Goal: Task Accomplishment & Management: Complete application form

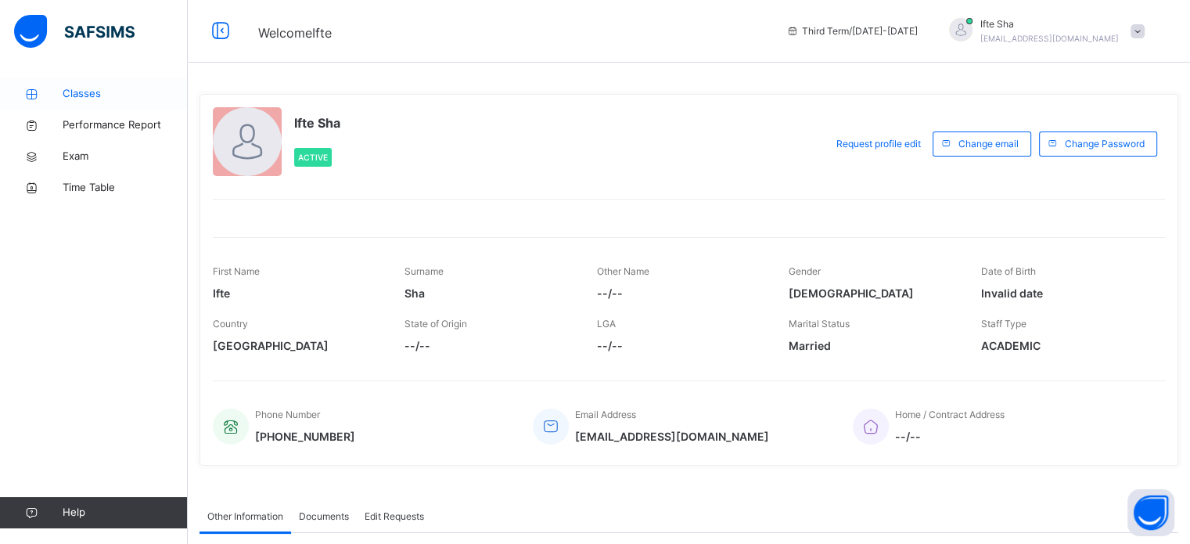
click at [136, 87] on span "Classes" at bounding box center [125, 94] width 125 height 16
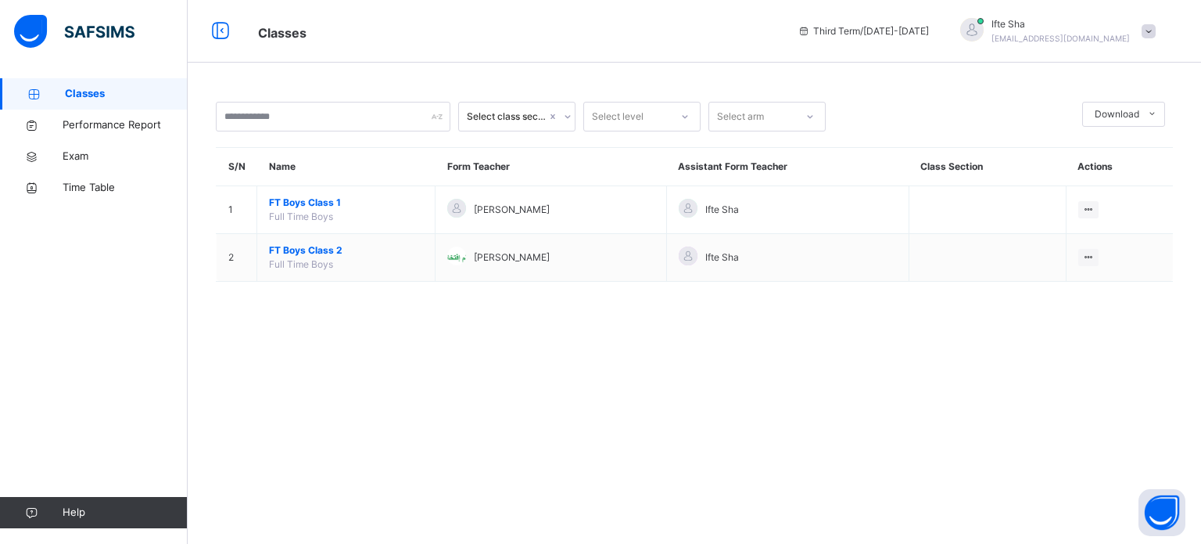
click at [116, 102] on link "Classes" at bounding box center [94, 93] width 188 height 31
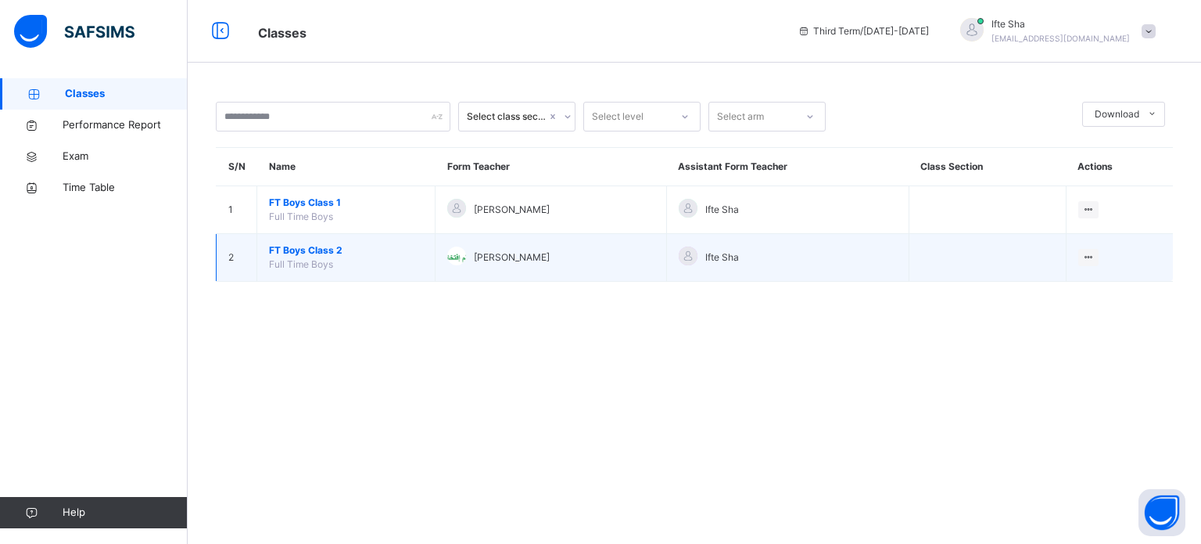
click at [294, 252] on span "FT Boys Class 2" at bounding box center [346, 250] width 154 height 14
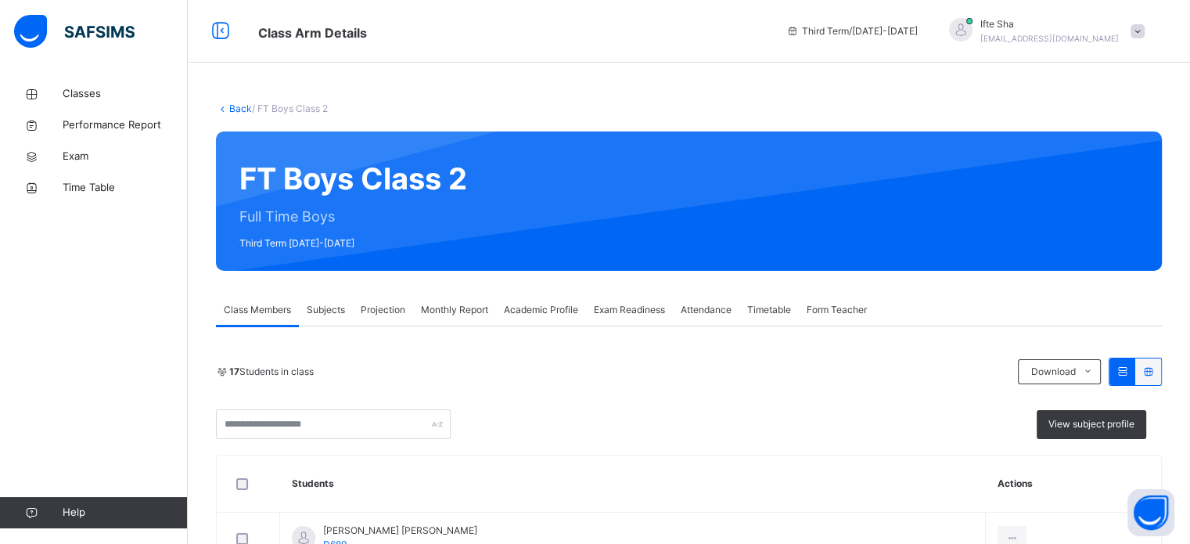
drag, startPoint x: 404, startPoint y: 328, endPoint x: 375, endPoint y: 285, distance: 52.5
click at [377, 308] on span "Projection" at bounding box center [383, 310] width 45 height 14
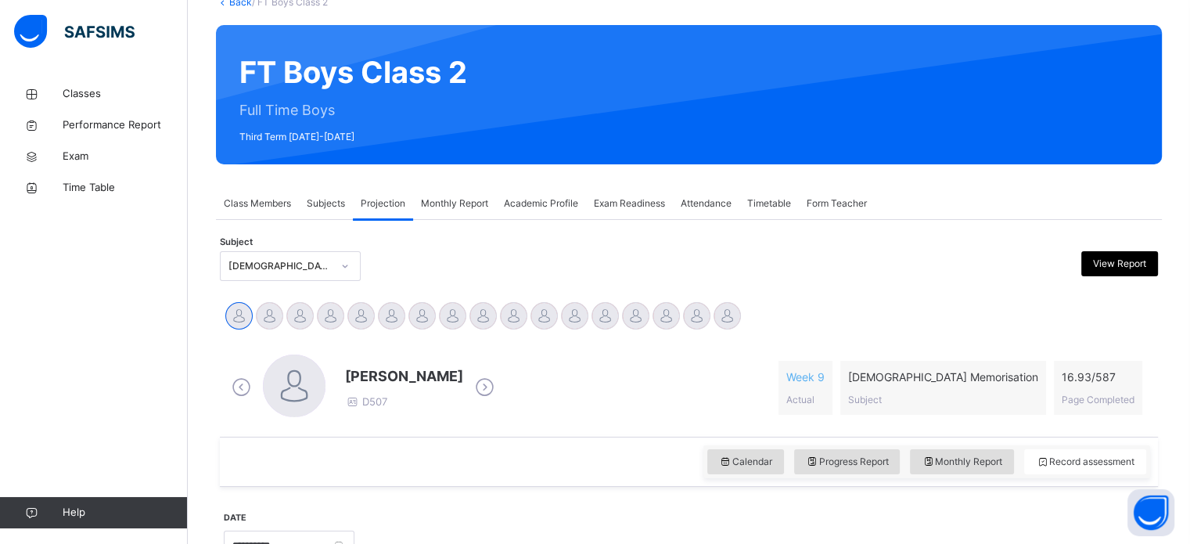
scroll to position [92, 0]
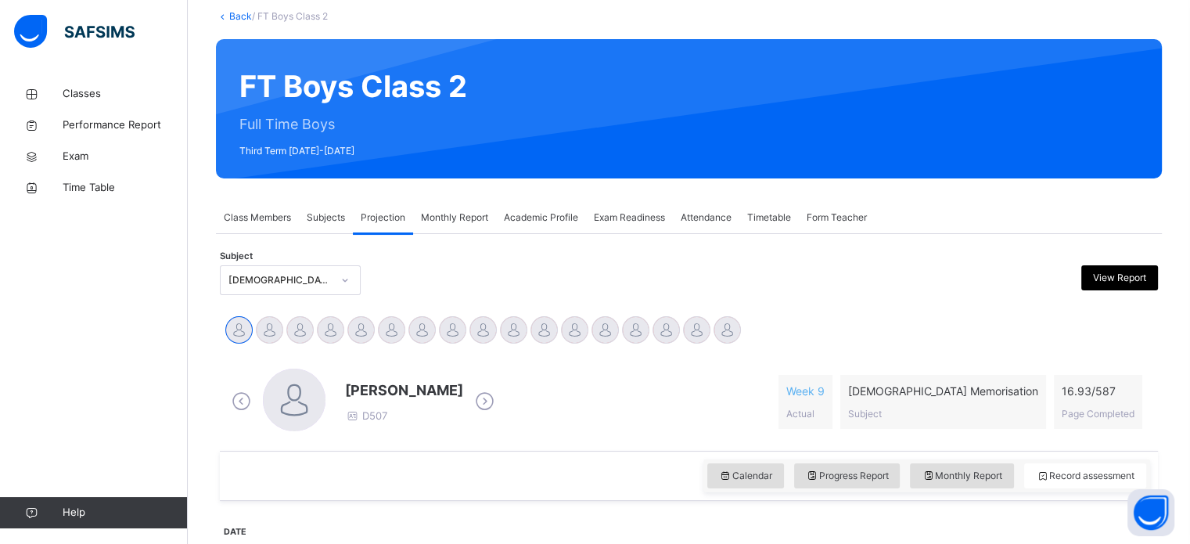
click at [313, 296] on div "Subject [DEMOGRAPHIC_DATA] Memorisation View Report" at bounding box center [689, 279] width 938 height 45
click at [314, 293] on div "[DEMOGRAPHIC_DATA] Memorisation" at bounding box center [290, 280] width 141 height 30
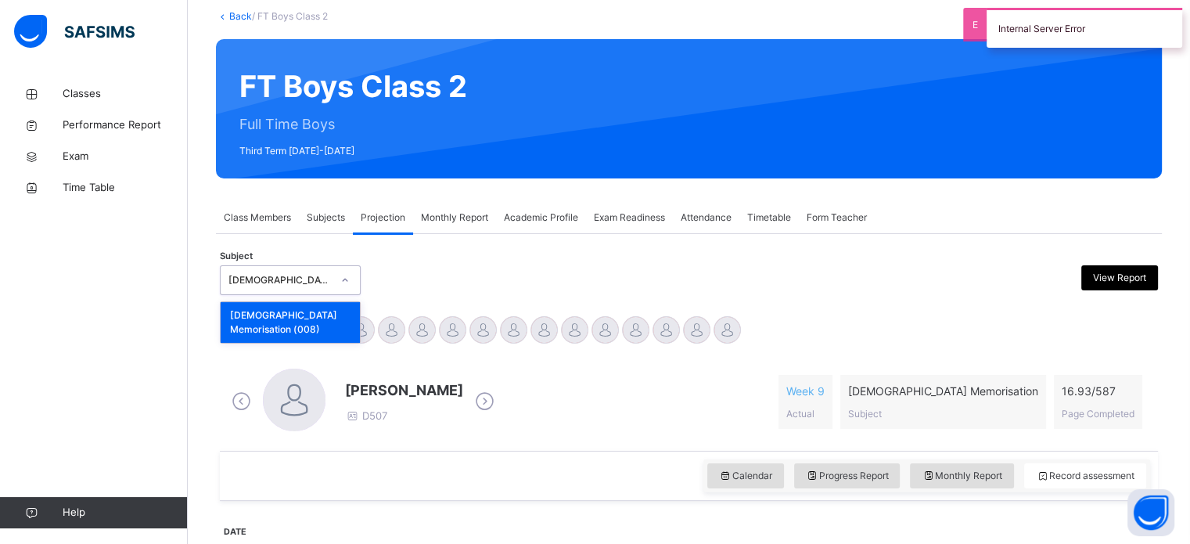
click at [420, 285] on div "Subject option [DEMOGRAPHIC_DATA] Memorisation (008) focused, 1 of 1. 1 result …" at bounding box center [689, 280] width 938 height 30
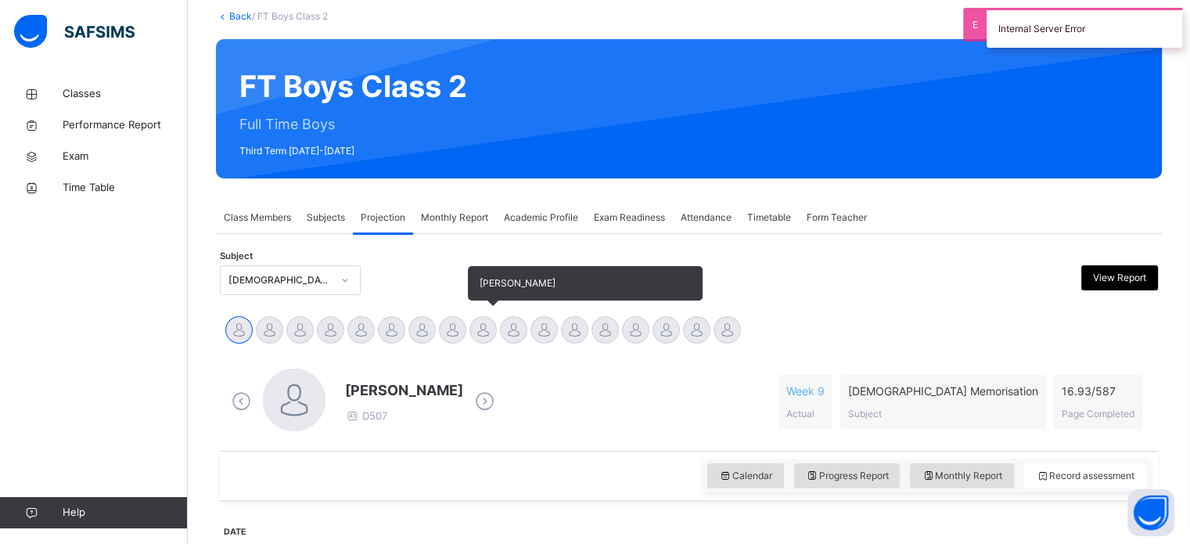
click at [483, 324] on div at bounding box center [482, 329] width 27 height 27
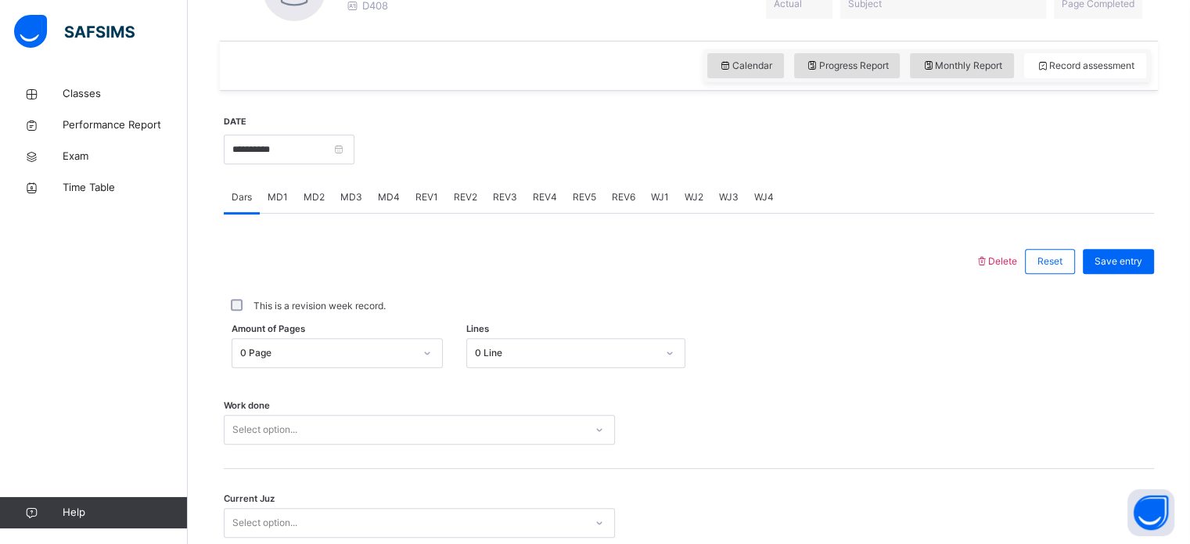
scroll to position [505, 0]
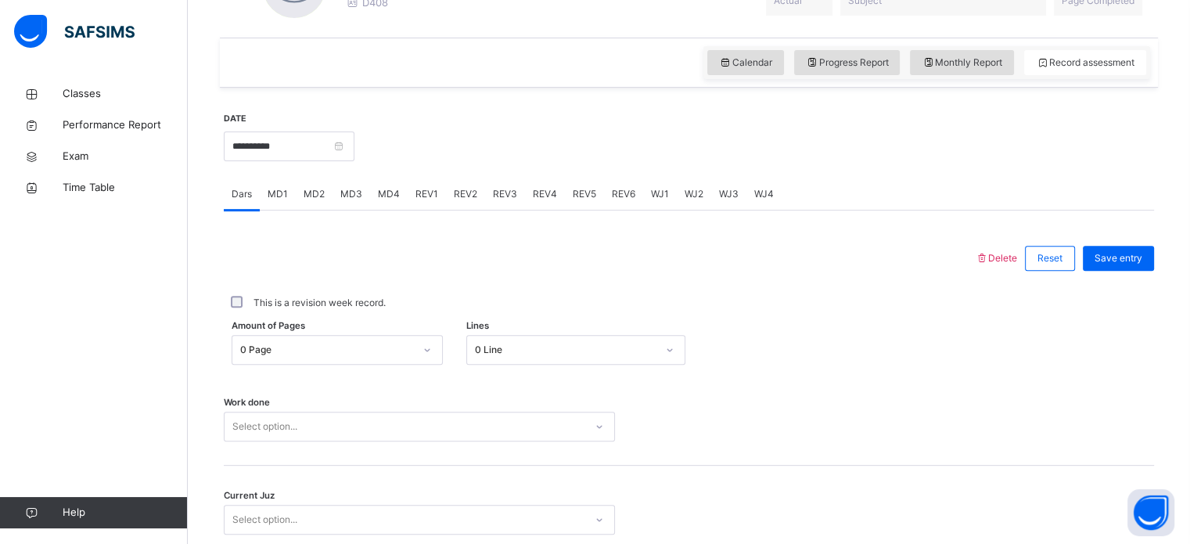
click at [269, 200] on div "MD1" at bounding box center [278, 193] width 36 height 31
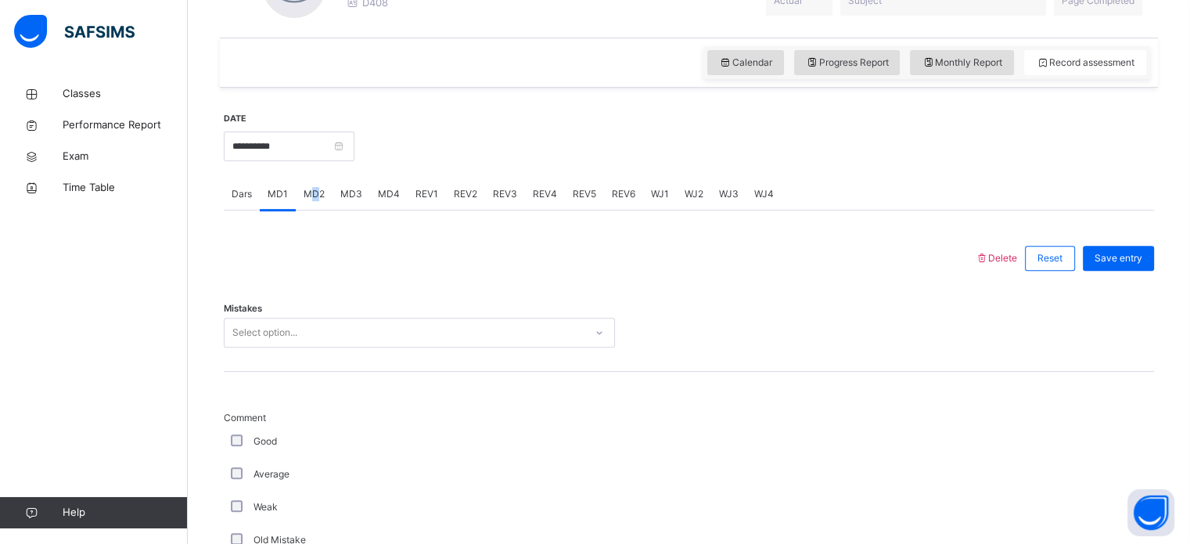
click at [313, 188] on span "MD2" at bounding box center [313, 194] width 21 height 14
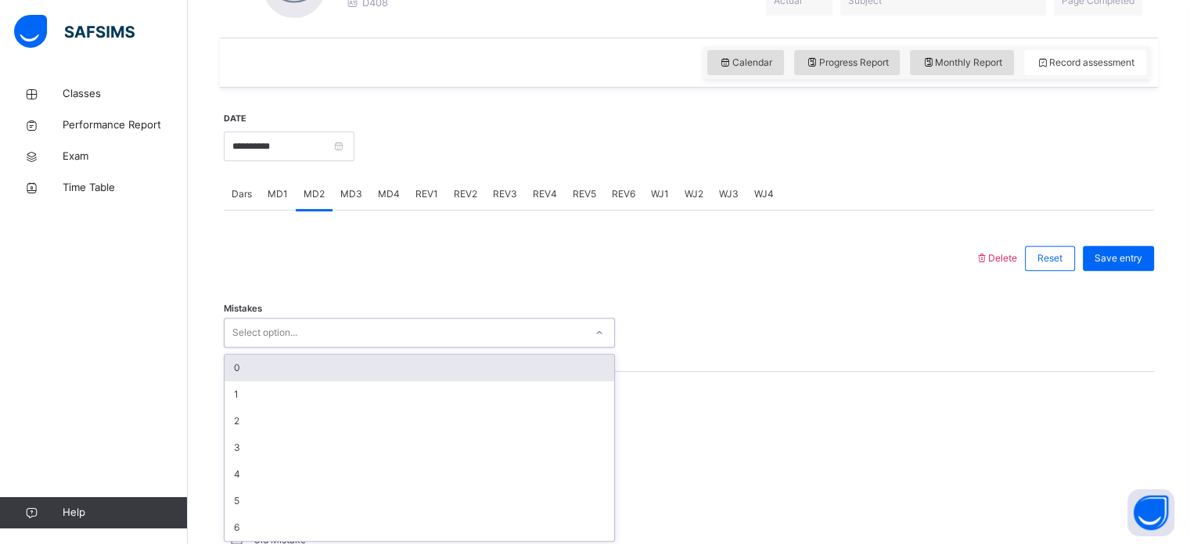
click at [297, 334] on div "Select option..." at bounding box center [264, 333] width 65 height 30
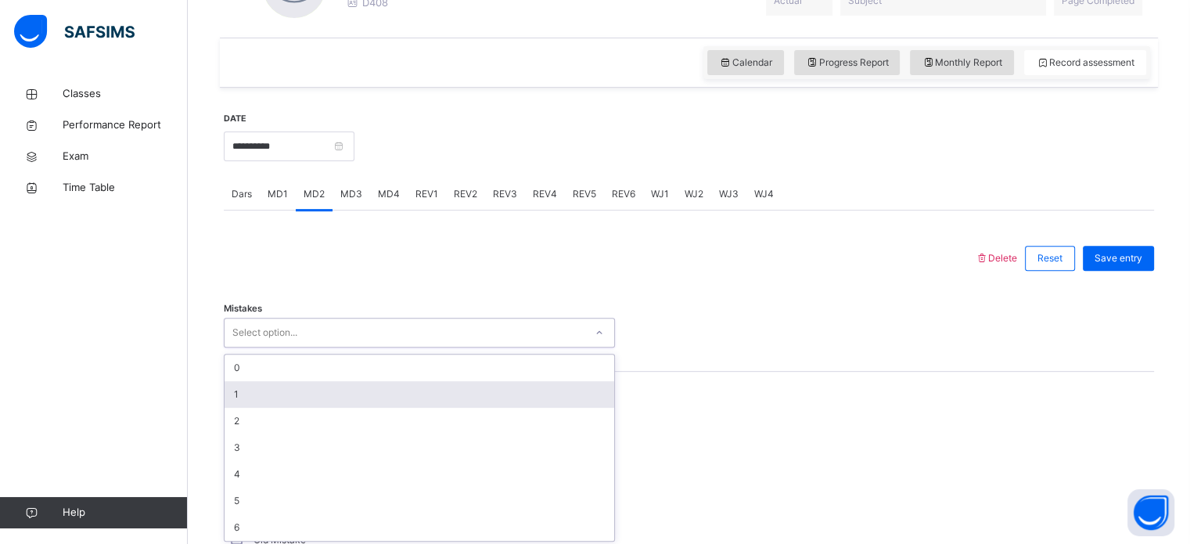
click at [272, 388] on div "1" at bounding box center [418, 394] width 389 height 27
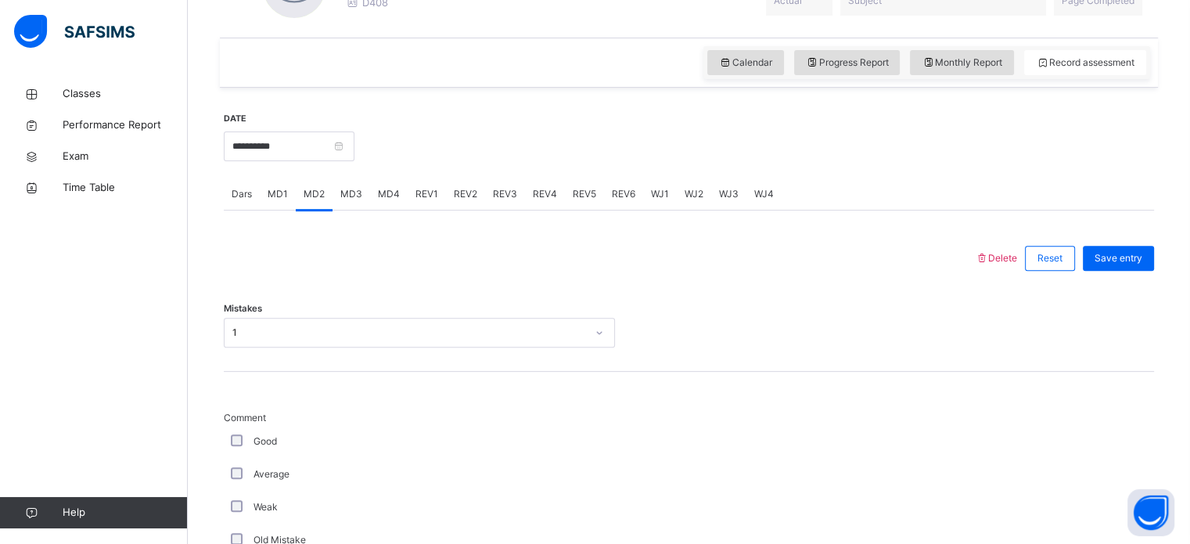
click at [235, 447] on div "Good" at bounding box center [419, 441] width 383 height 14
click at [235, 445] on div "Good" at bounding box center [419, 441] width 383 height 14
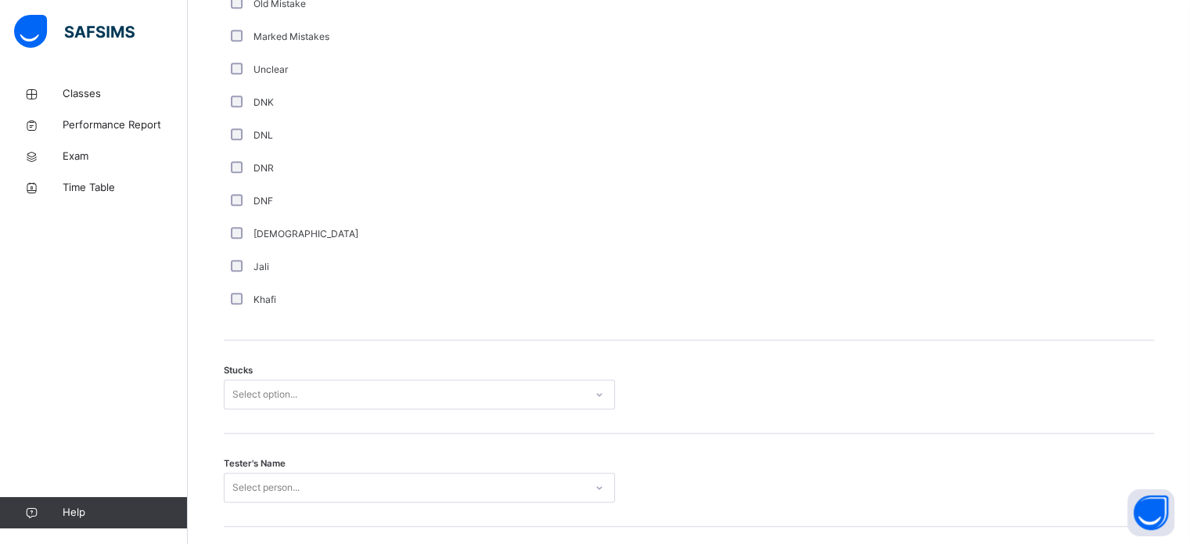
scroll to position [1042, 0]
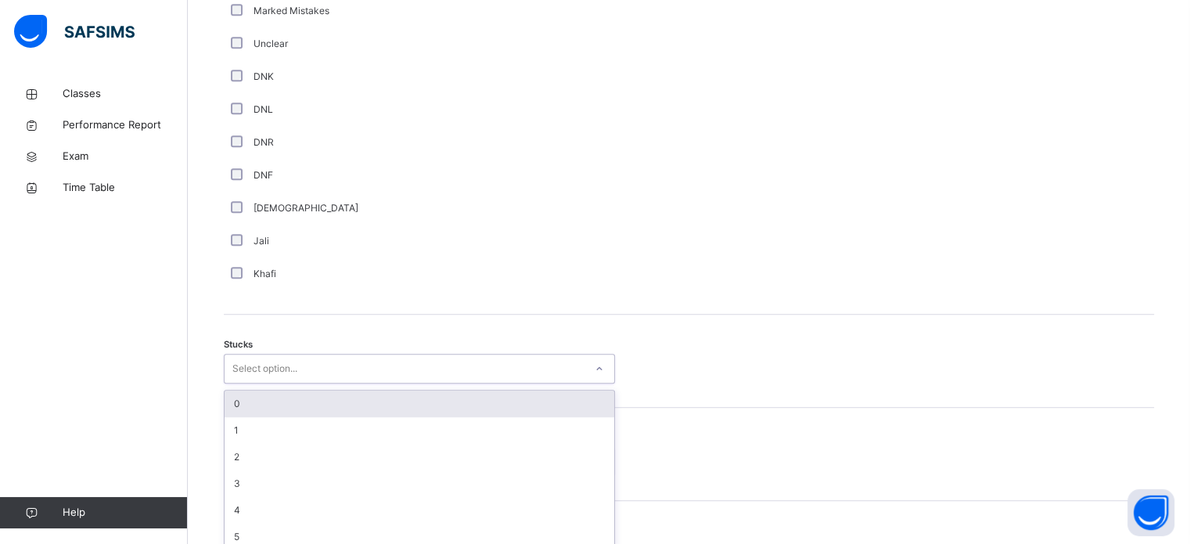
click at [288, 383] on div "option 0 focused, 1 of 6. 6 results available. Use Up and Down to choose option…" at bounding box center [419, 369] width 391 height 30
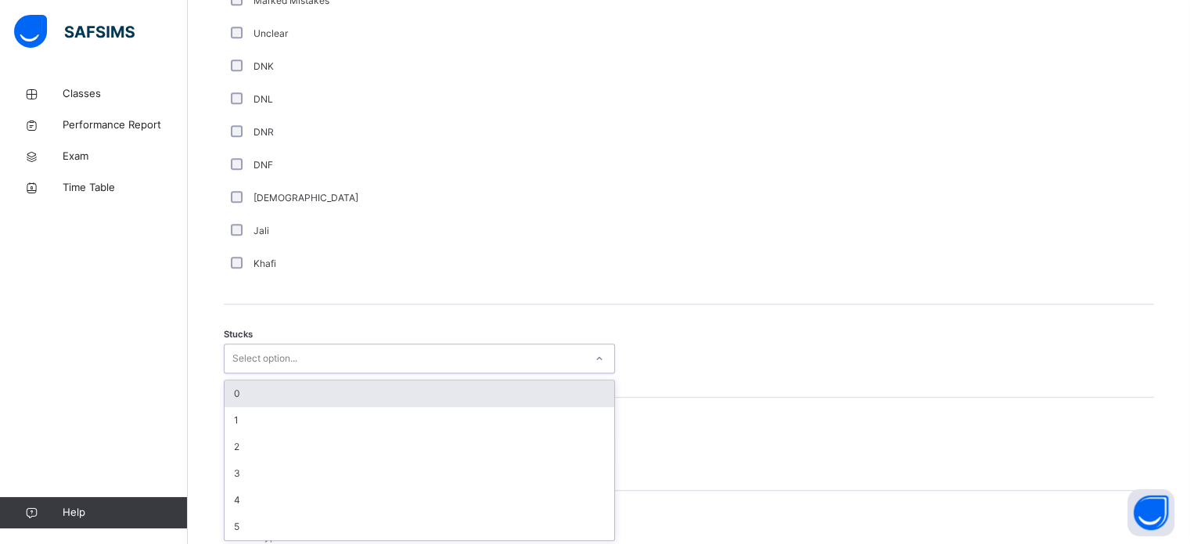
scroll to position [1079, 0]
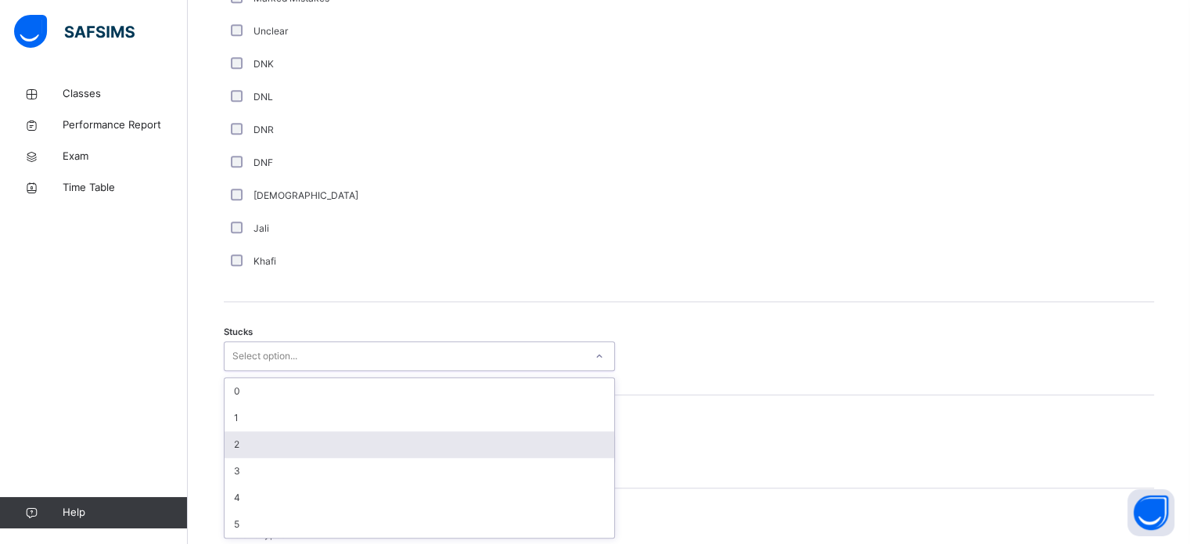
click at [280, 435] on div "2" at bounding box center [418, 444] width 389 height 27
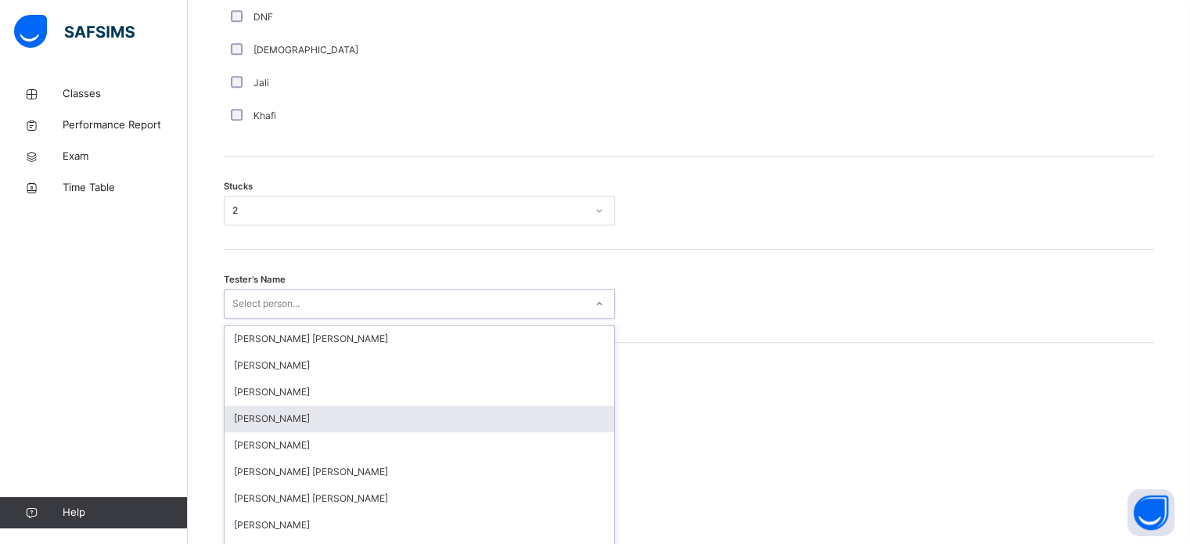
click at [271, 318] on div "option [PERSON_NAME] focused, 4 of 90. 90 results available. Use Up and Down to…" at bounding box center [419, 304] width 391 height 30
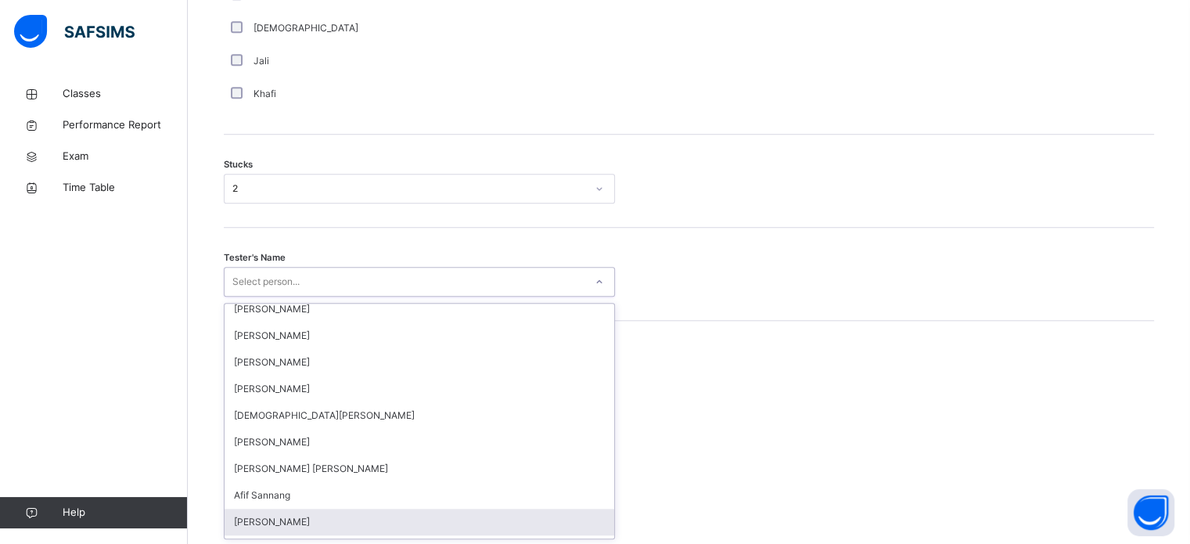
scroll to position [565, 0]
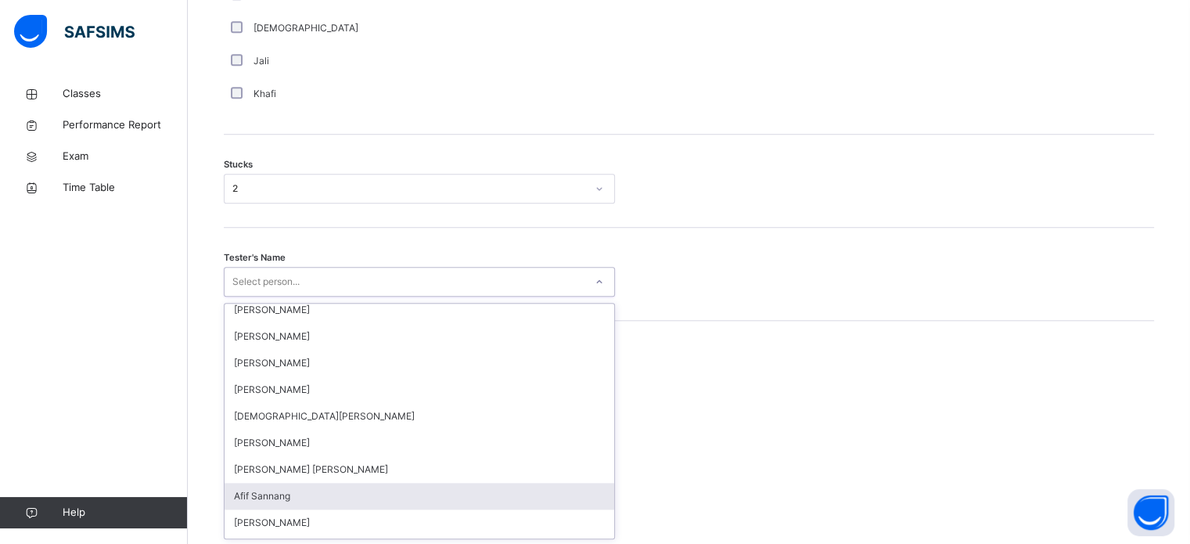
click at [285, 486] on div "Afif Sannang" at bounding box center [418, 496] width 389 height 27
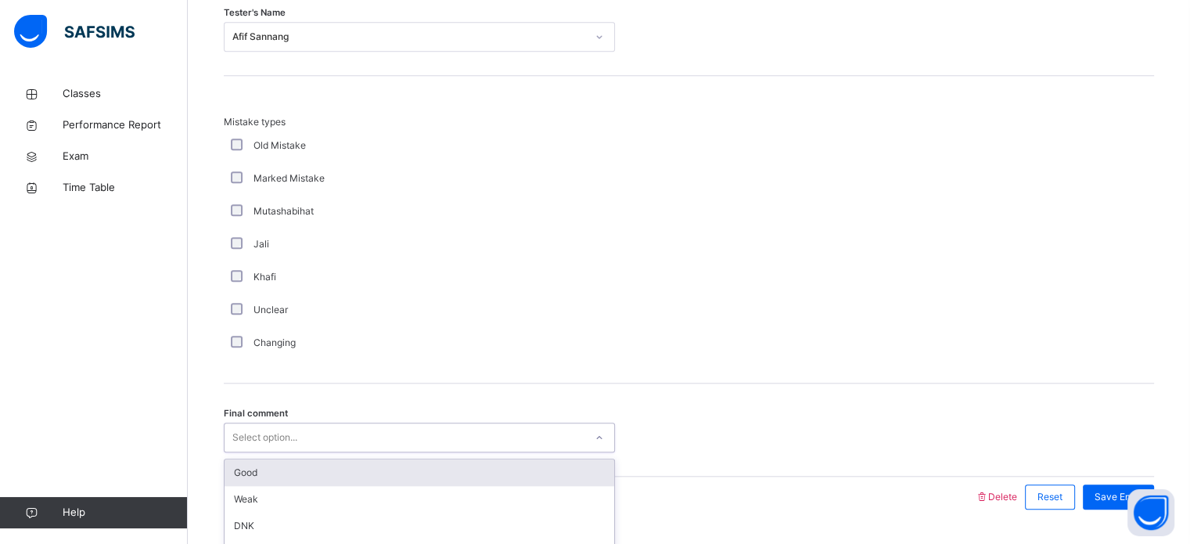
scroll to position [1534, 0]
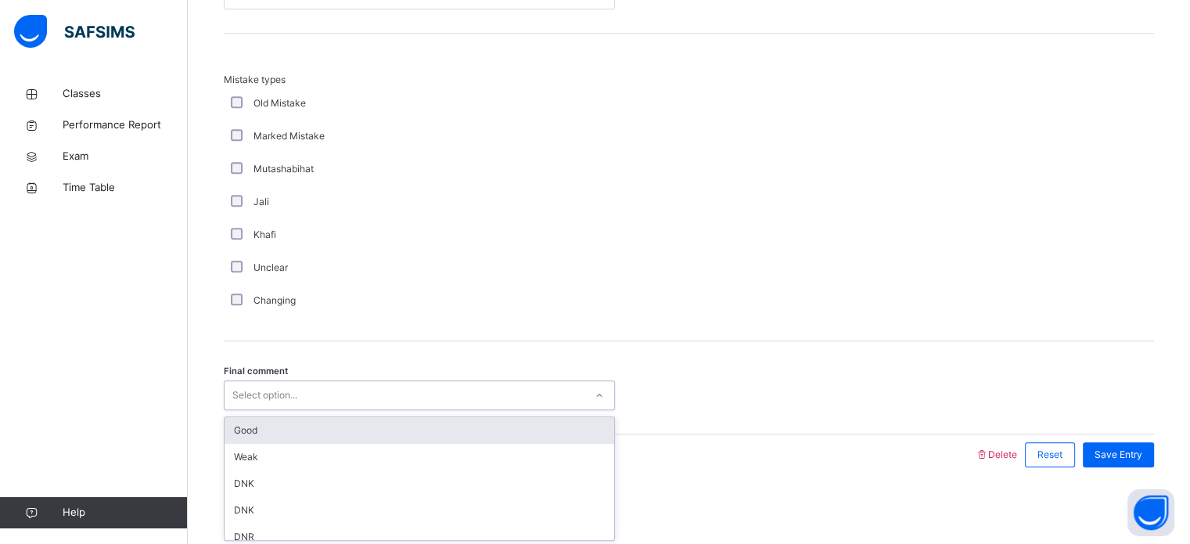
click at [288, 410] on div "option Good focused, 1 of 6. 6 results available. Use Up and Down to choose opt…" at bounding box center [419, 395] width 391 height 30
click at [288, 423] on div "Good" at bounding box center [418, 430] width 389 height 27
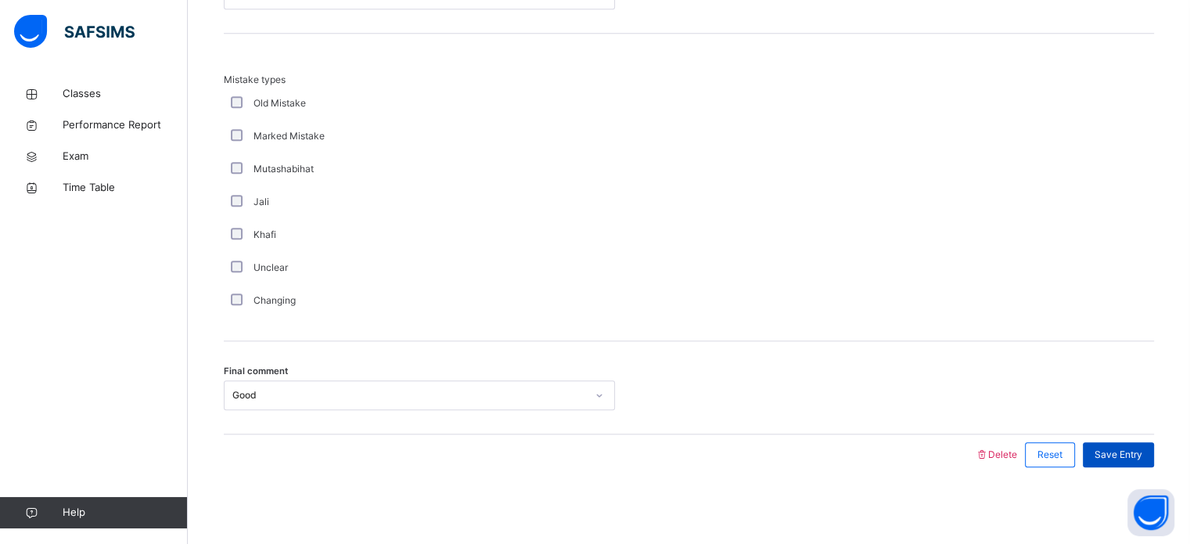
click at [1126, 454] on span "Save Entry" at bounding box center [1118, 454] width 48 height 14
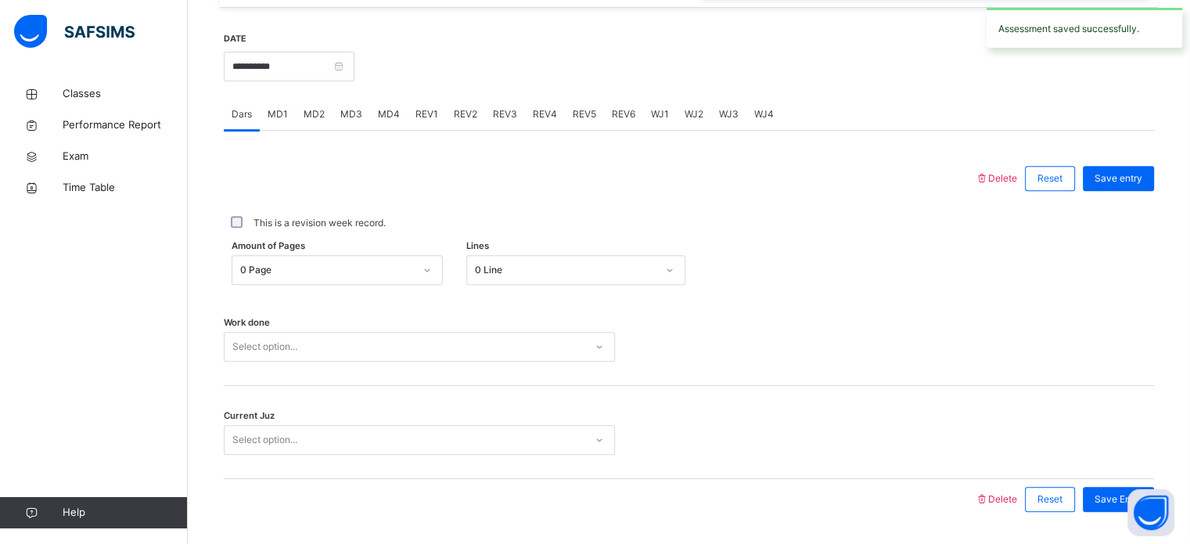
scroll to position [584, 0]
click at [394, 109] on span "MD4" at bounding box center [389, 115] width 22 height 14
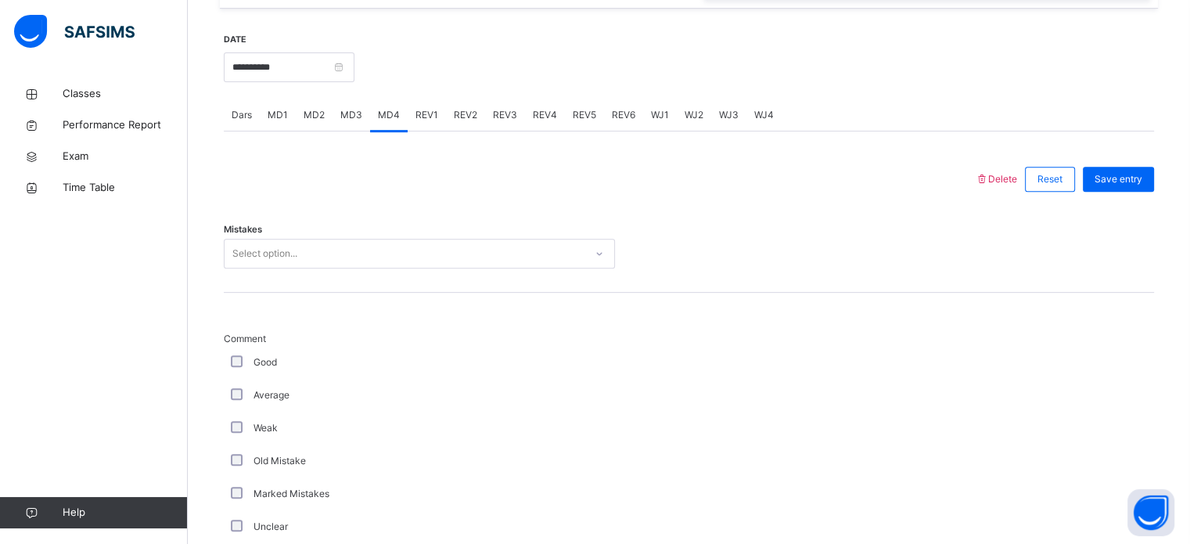
click at [289, 249] on div "Select option..." at bounding box center [264, 254] width 65 height 30
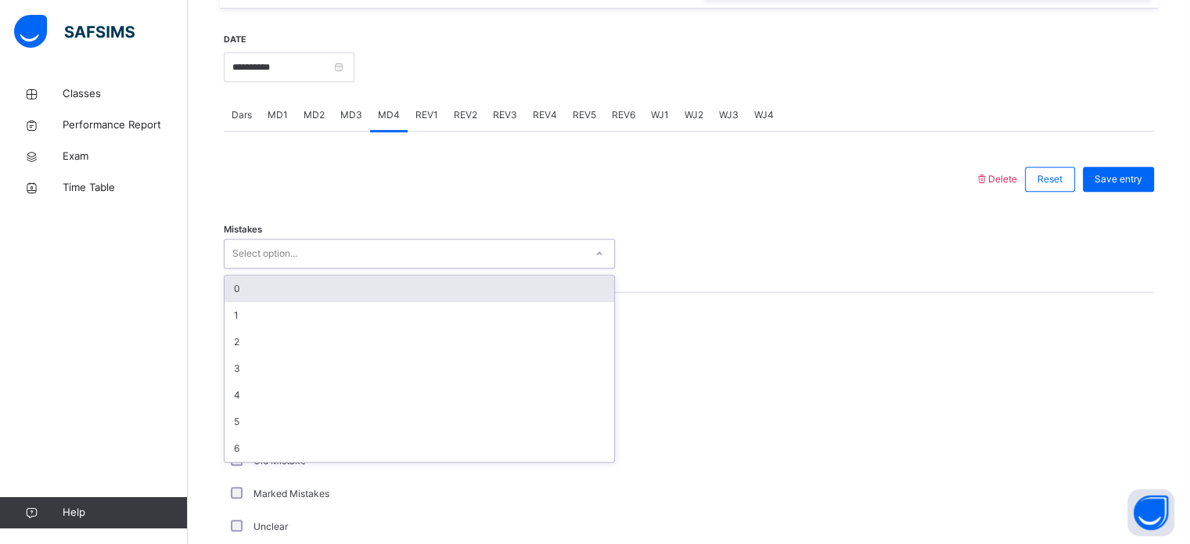
click at [307, 296] on div "0" at bounding box center [418, 288] width 389 height 27
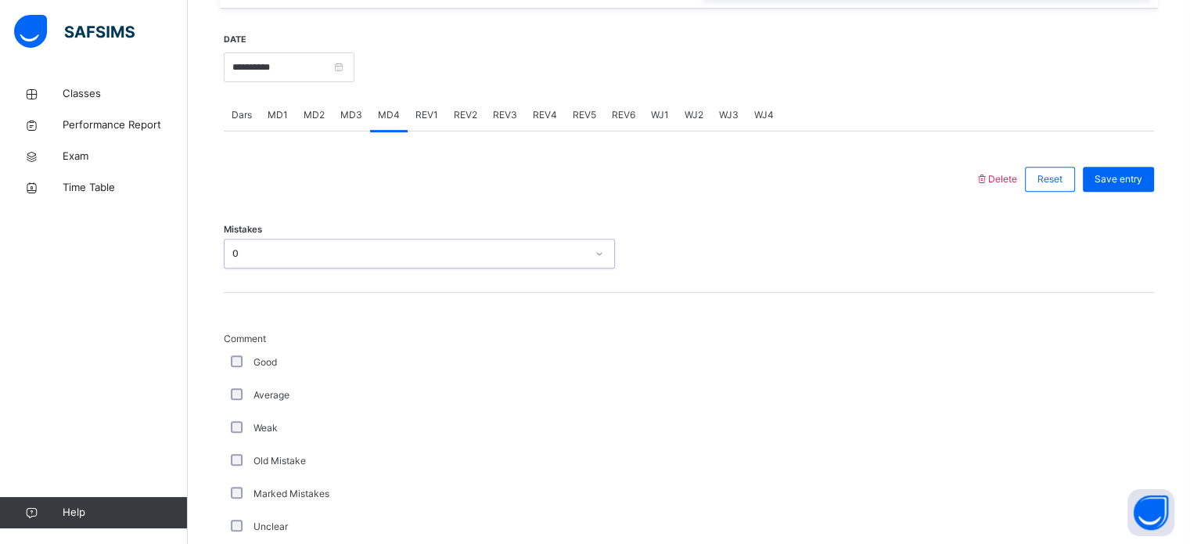
click at [450, 113] on div "REV2" at bounding box center [465, 114] width 39 height 31
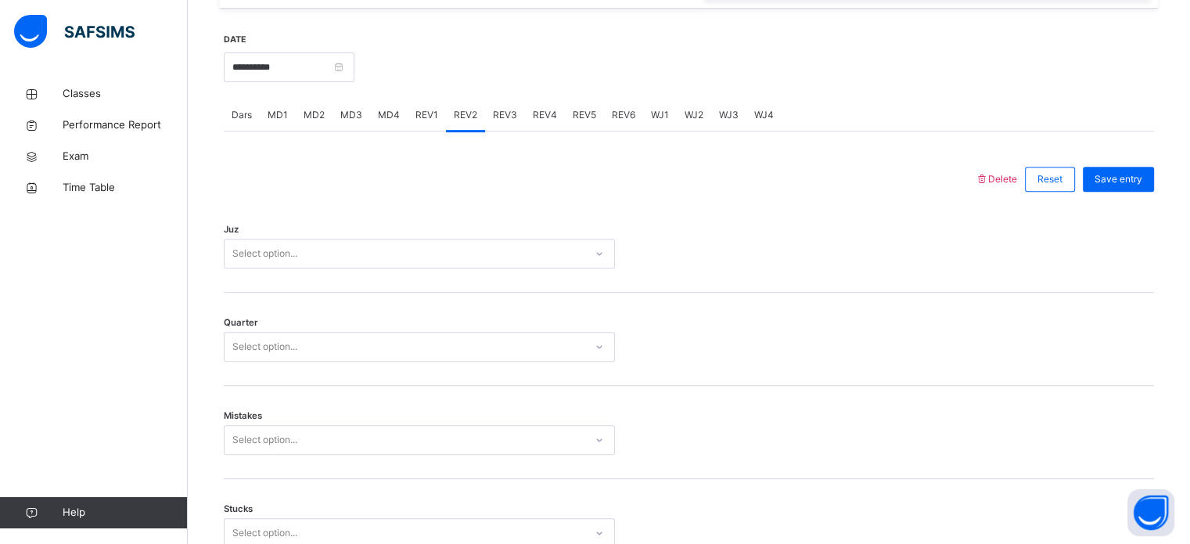
click at [436, 113] on div "REV1" at bounding box center [426, 114] width 38 height 31
click at [298, 266] on div "Select option..." at bounding box center [419, 254] width 391 height 30
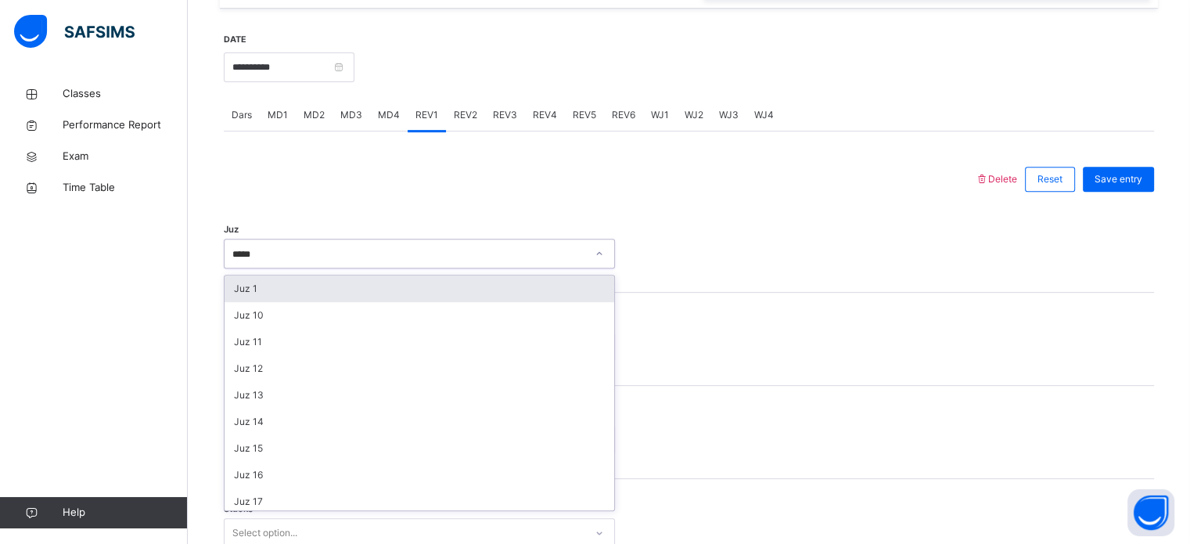
type input "******"
click at [892, 319] on div "Quarter Select option..." at bounding box center [689, 339] width 930 height 93
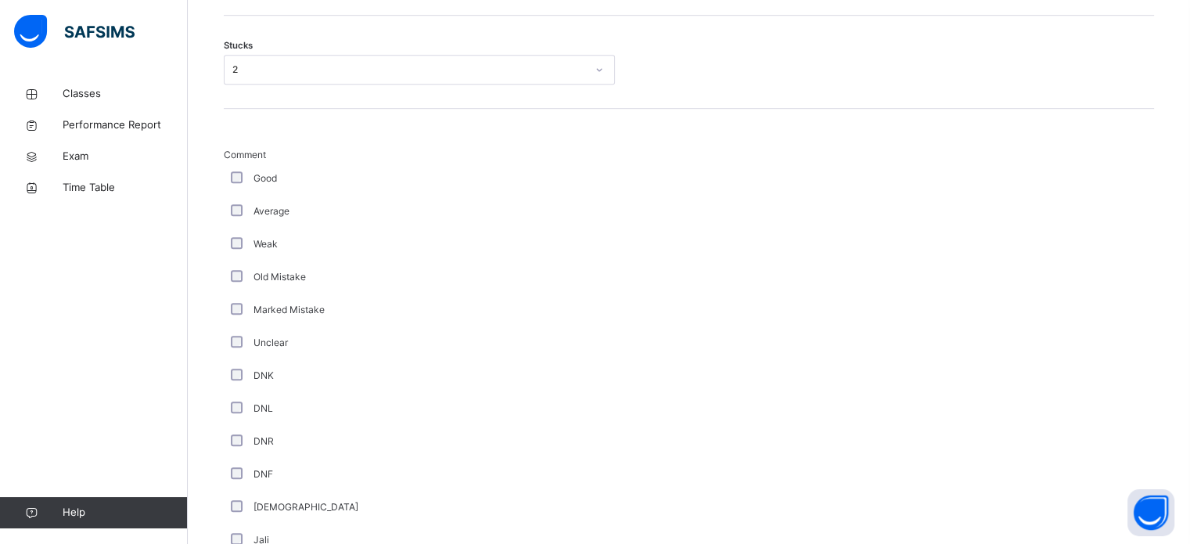
scroll to position [1045, 0]
click at [236, 517] on div "[DEMOGRAPHIC_DATA]" at bounding box center [419, 509] width 391 height 33
click at [237, 512] on div "[DEMOGRAPHIC_DATA]" at bounding box center [419, 509] width 391 height 33
click at [237, 512] on div "[DEMOGRAPHIC_DATA]" at bounding box center [419, 509] width 383 height 14
click at [238, 511] on div "[DEMOGRAPHIC_DATA]" at bounding box center [419, 509] width 383 height 14
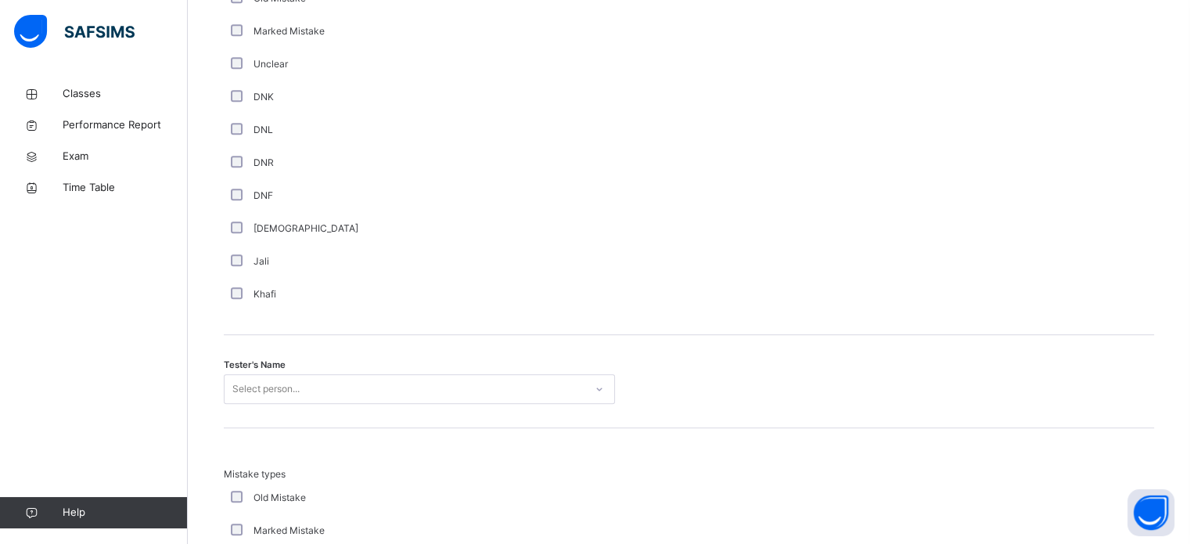
scroll to position [1342, 0]
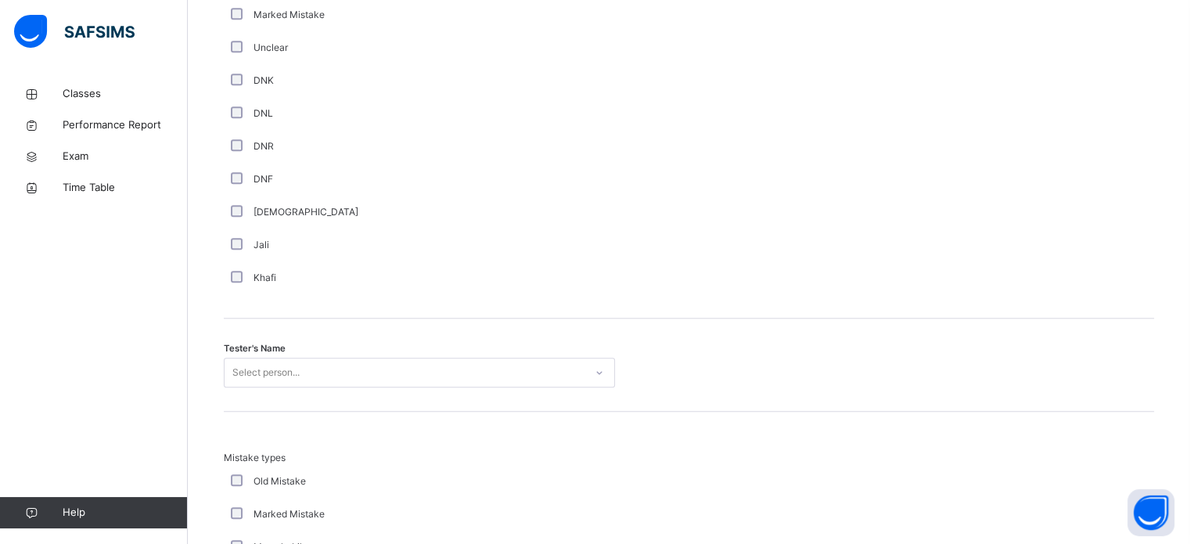
click at [263, 367] on div "Select person..." at bounding box center [419, 372] width 391 height 30
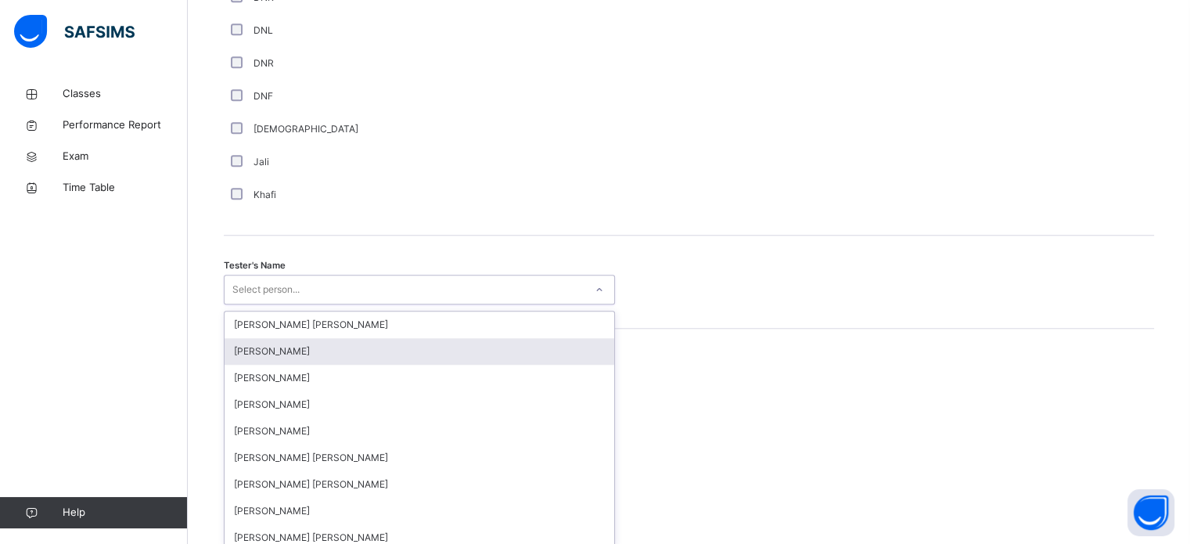
scroll to position [1433, 0]
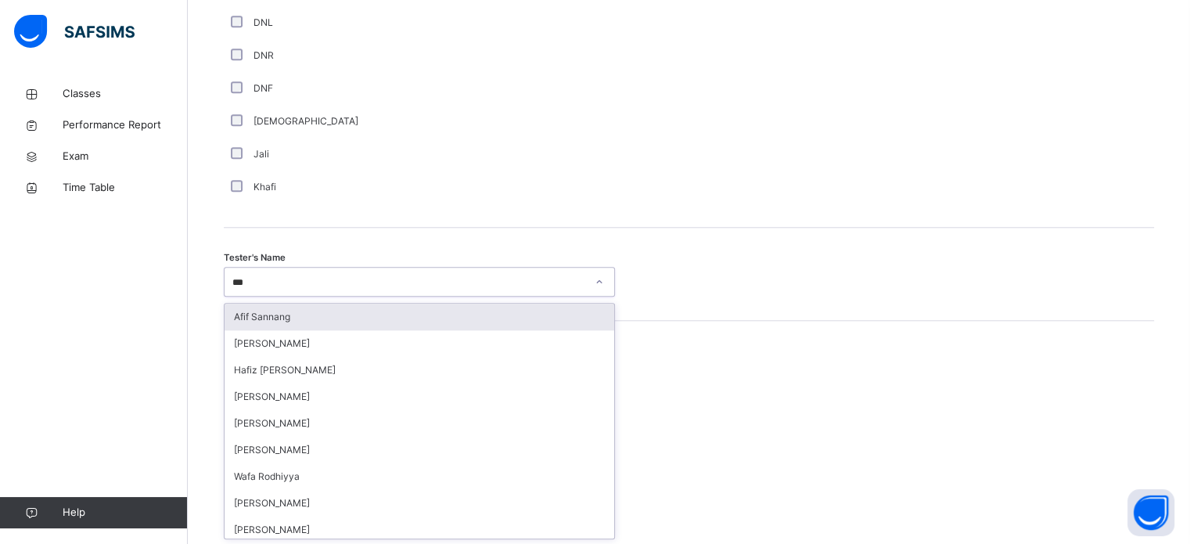
type input "****"
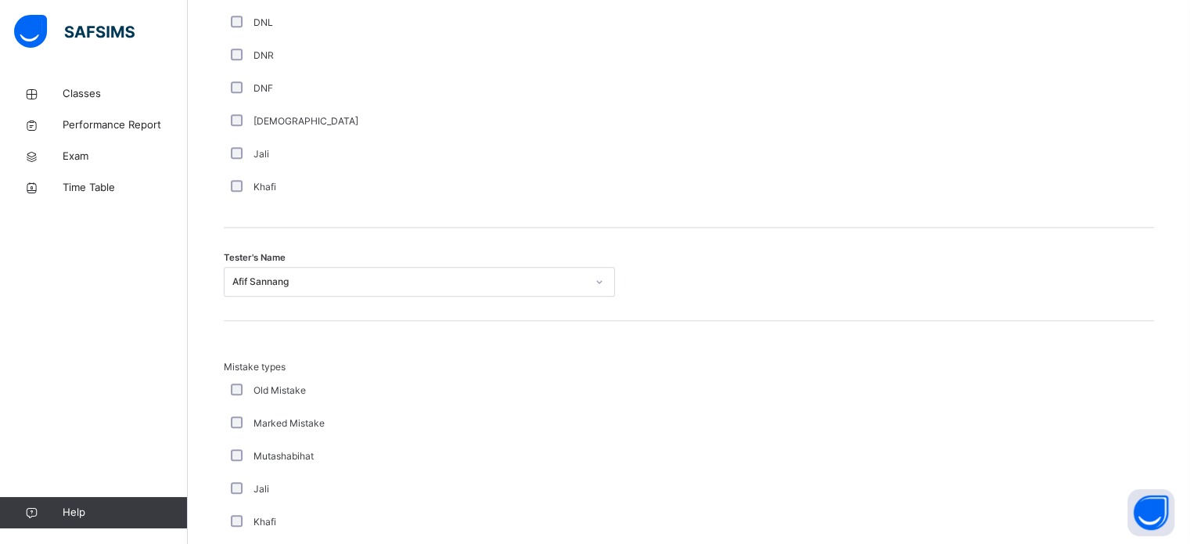
scroll to position [1720, 0]
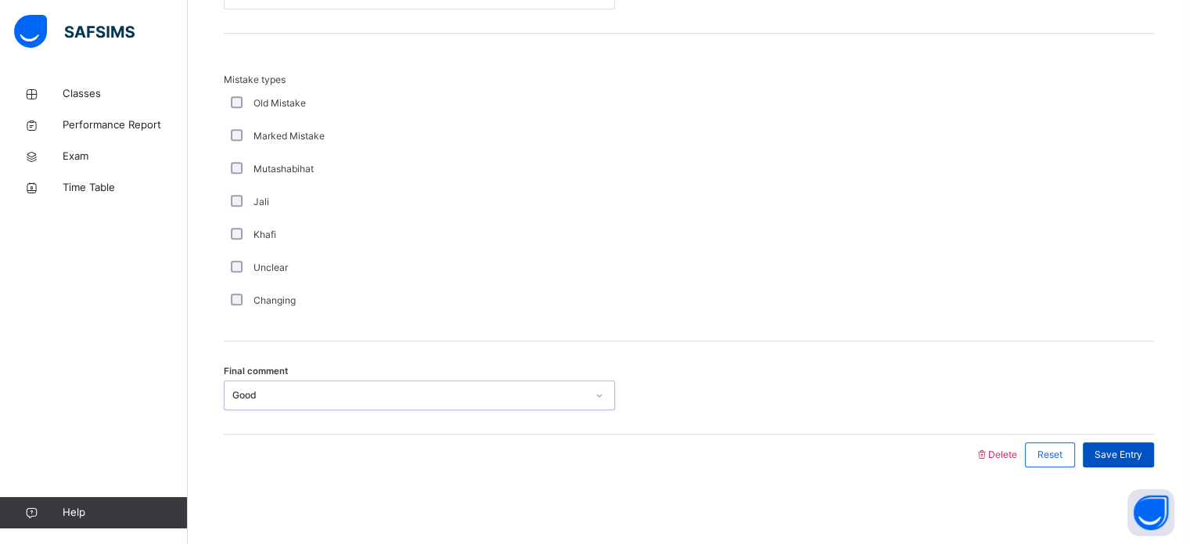
click at [1124, 444] on div "Save Entry" at bounding box center [1117, 454] width 71 height 25
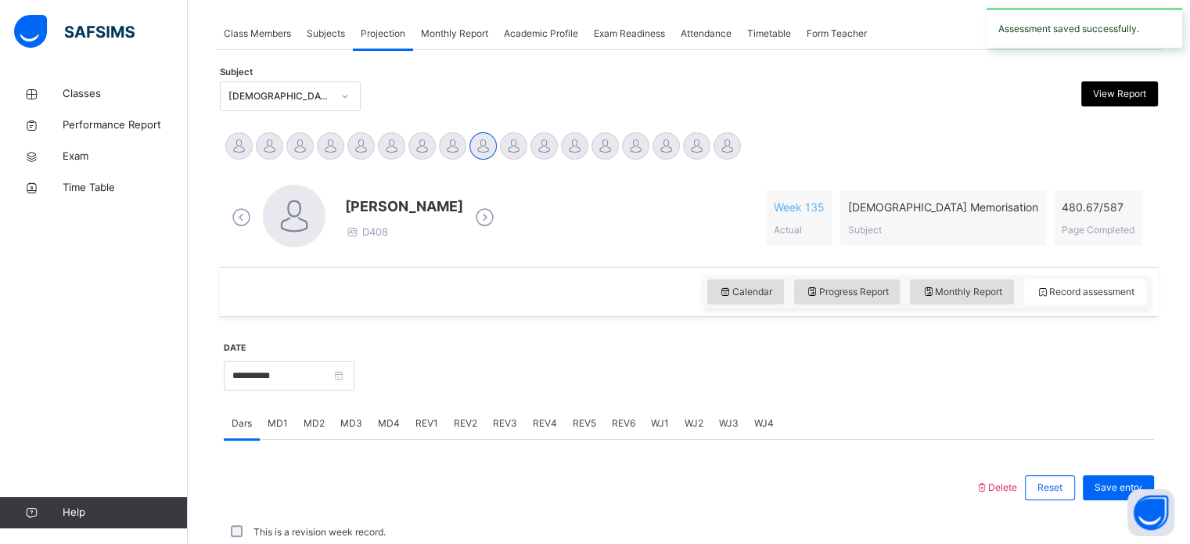
scroll to position [630, 0]
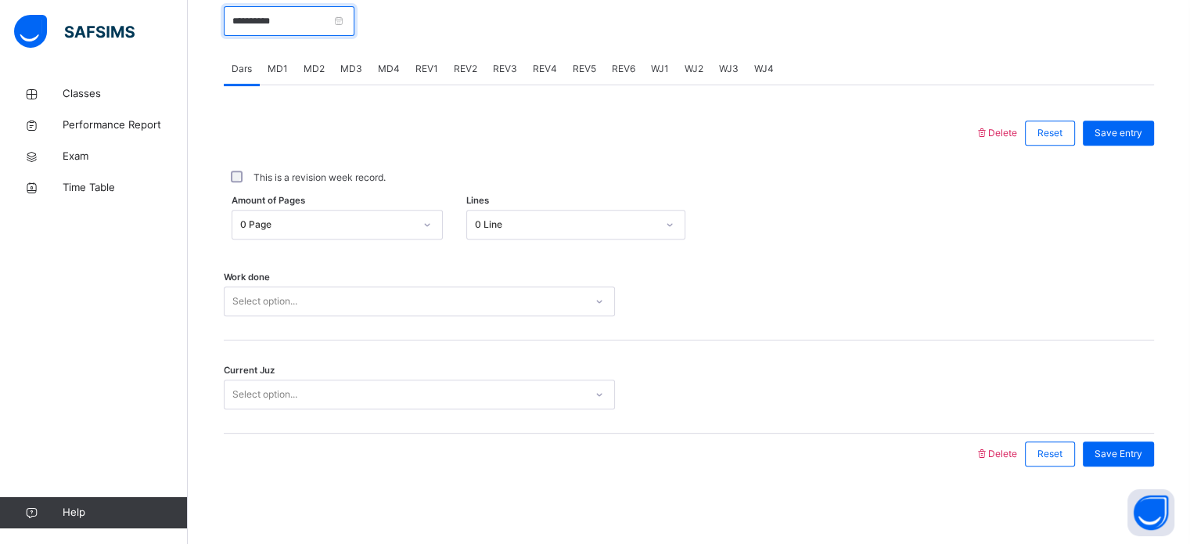
click at [342, 18] on input "**********" at bounding box center [289, 21] width 131 height 30
click at [658, 73] on span "WJ1" at bounding box center [660, 69] width 18 height 14
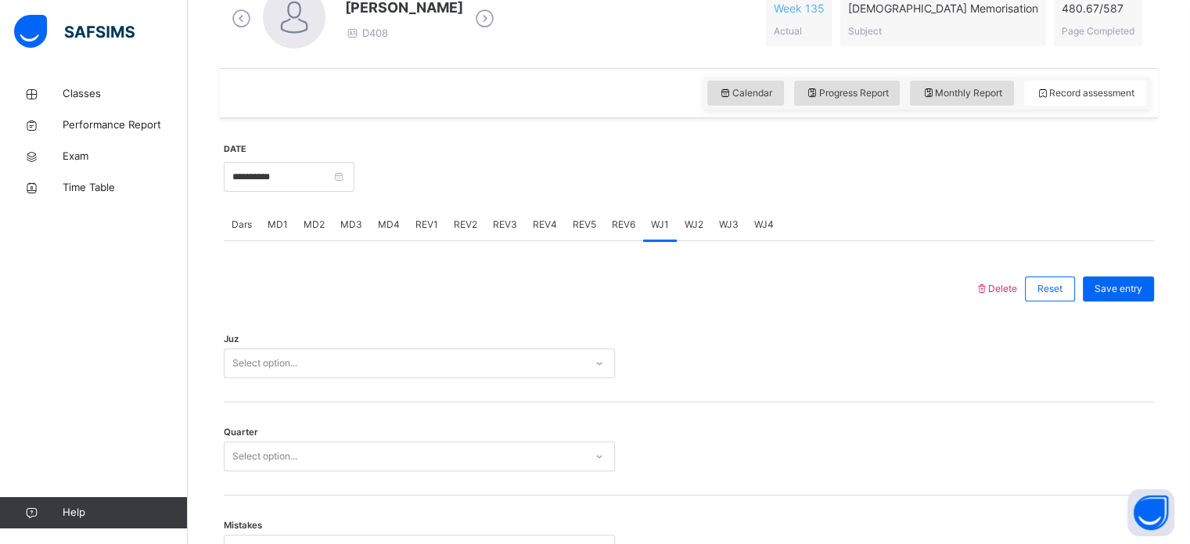
scroll to position [454, 0]
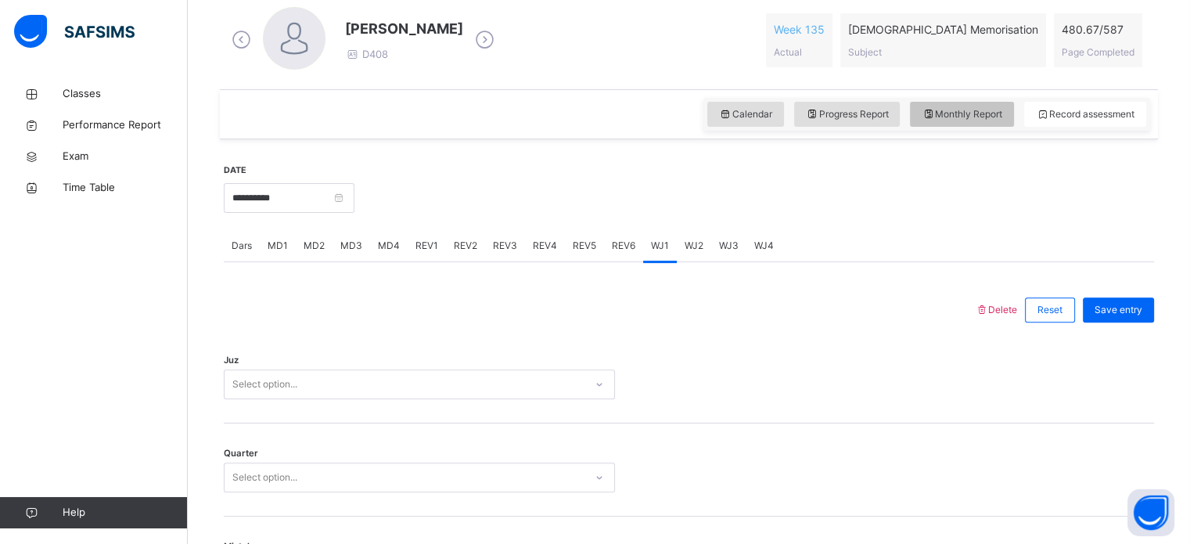
click at [958, 119] on span "Monthly Report" at bounding box center [961, 114] width 81 height 14
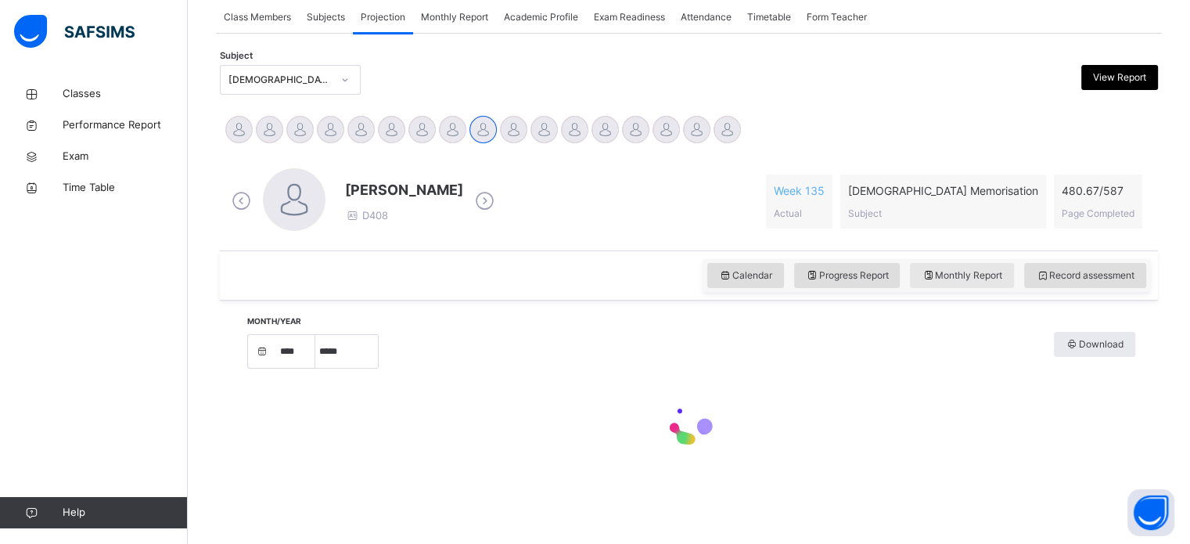
select select "****"
select select "*"
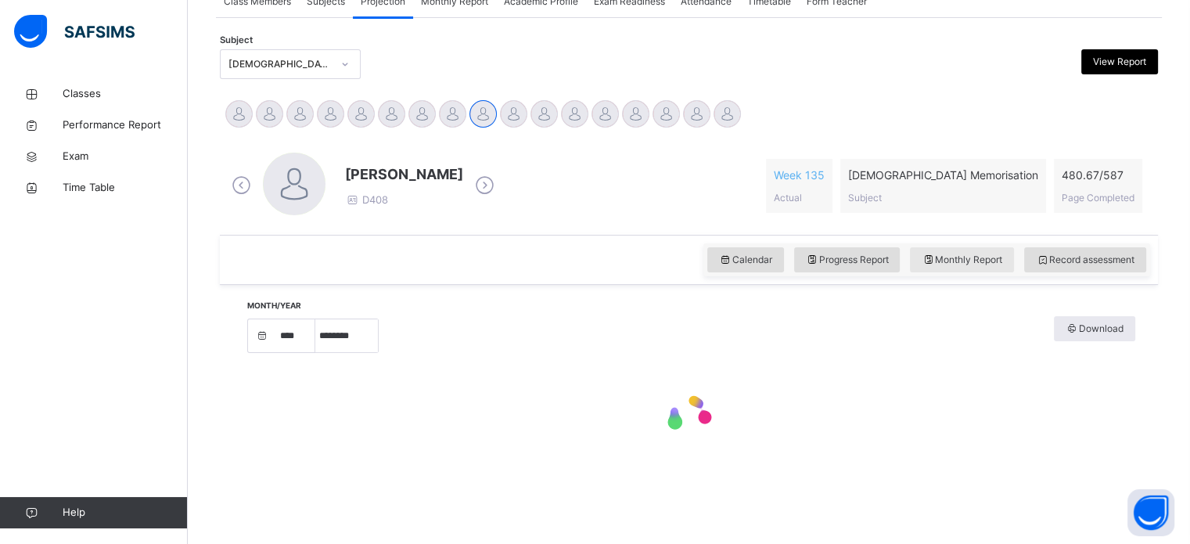
click at [958, 119] on div "[PERSON_NAME] [PERSON_NAME] [PERSON_NAME] [PERSON_NAME] [PERSON_NAME] [PERSON_N…" at bounding box center [689, 116] width 930 height 34
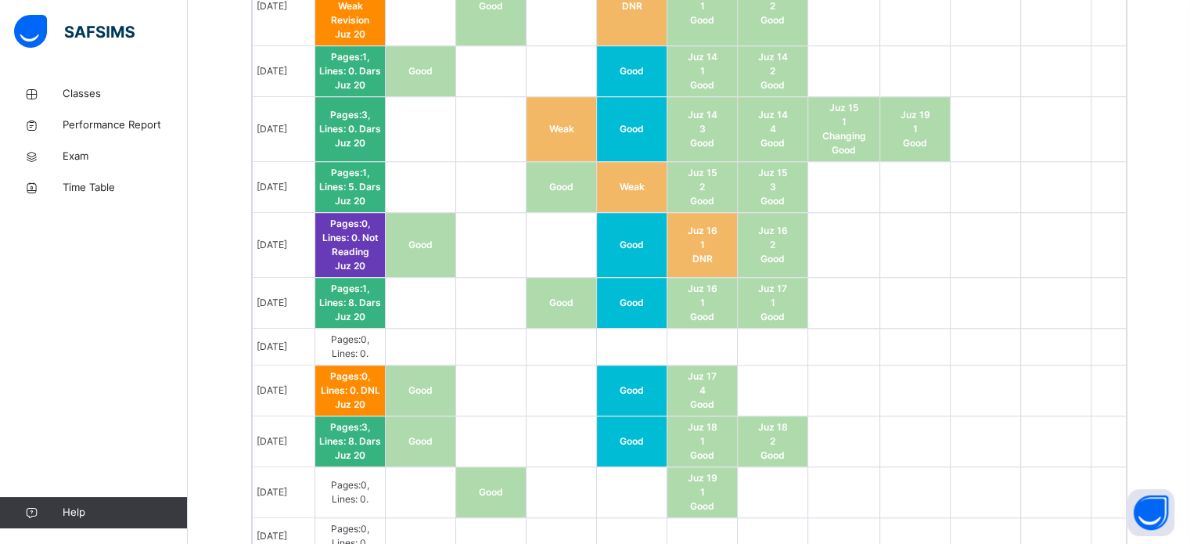
scroll to position [1360, 0]
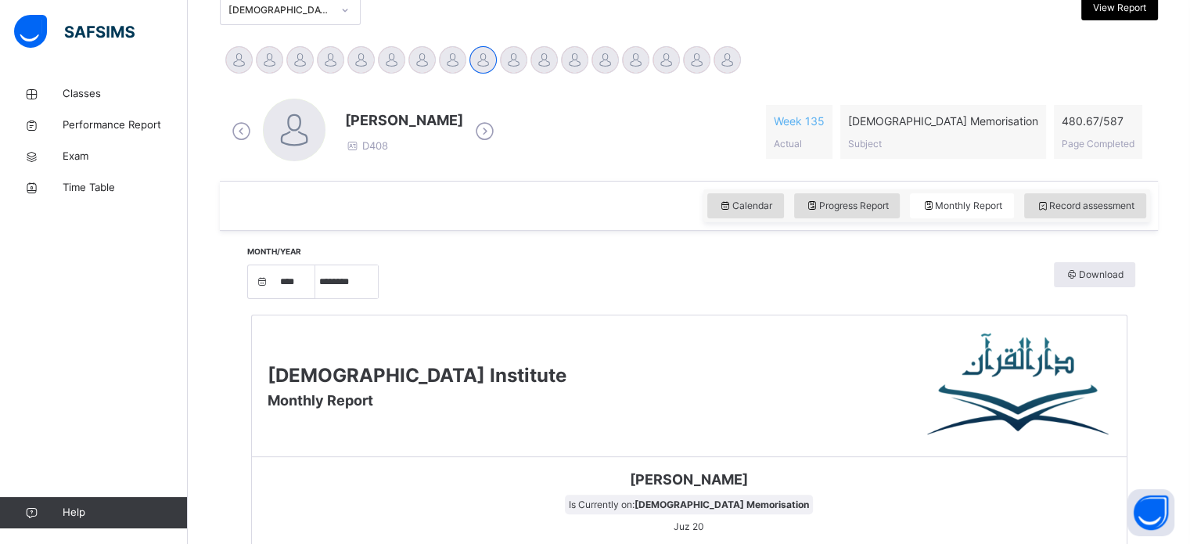
click at [1100, 201] on span "Record assessment" at bounding box center [1085, 206] width 99 height 14
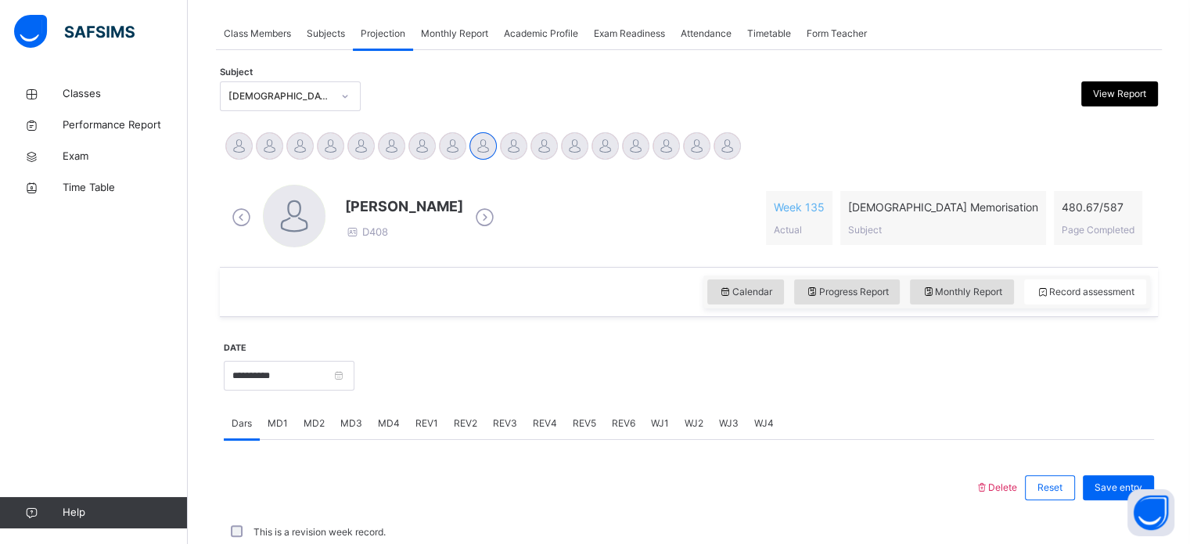
scroll to position [362, 0]
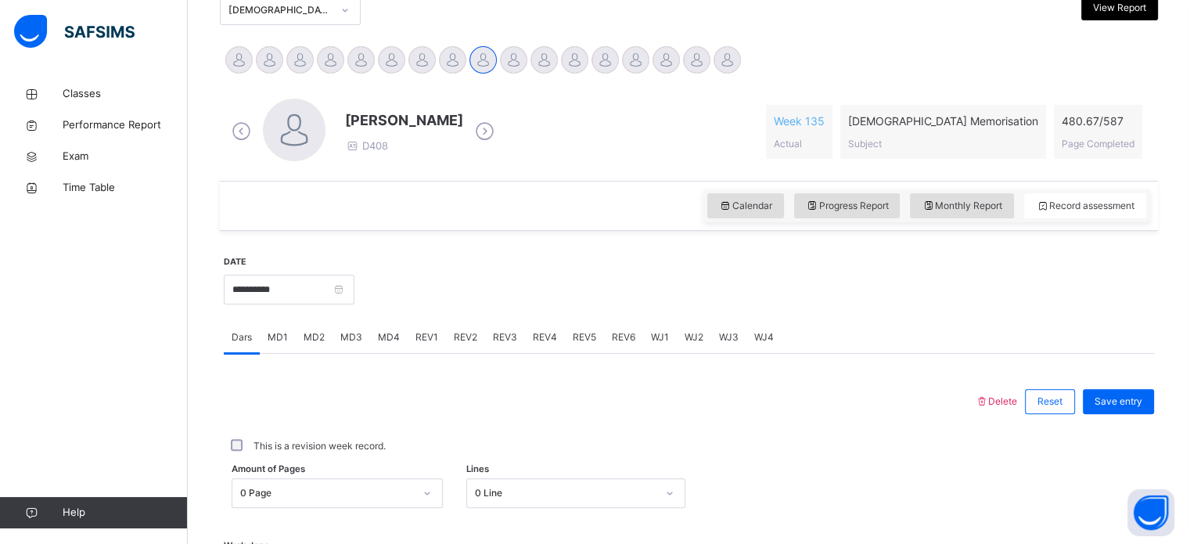
click at [259, 303] on div "**********" at bounding box center [289, 287] width 131 height 67
click at [260, 296] on input "**********" at bounding box center [289, 290] width 131 height 30
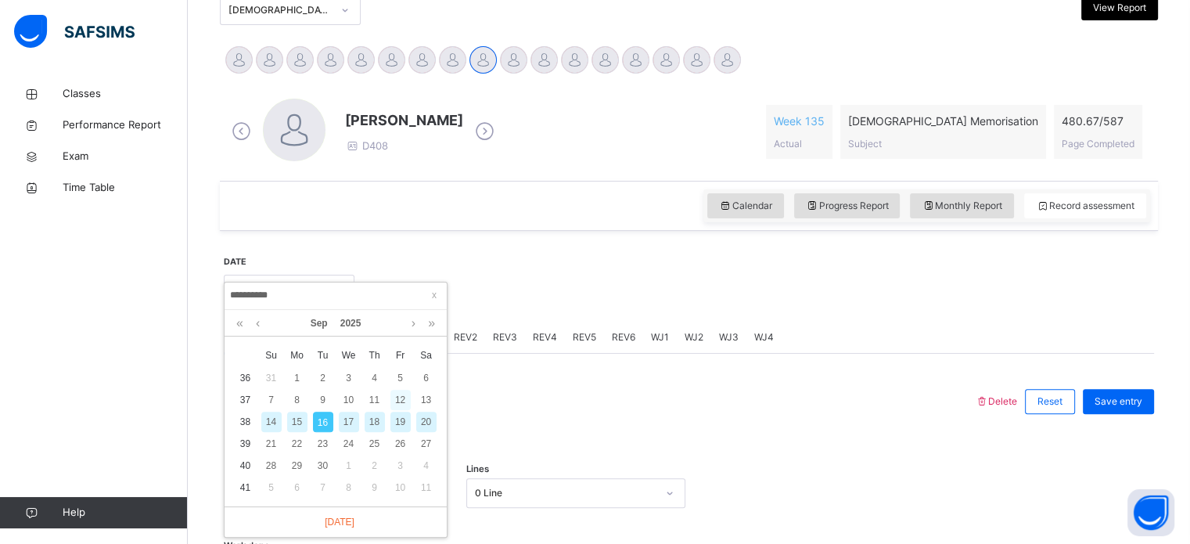
click at [400, 403] on div "12" at bounding box center [400, 399] width 20 height 20
type input "**********"
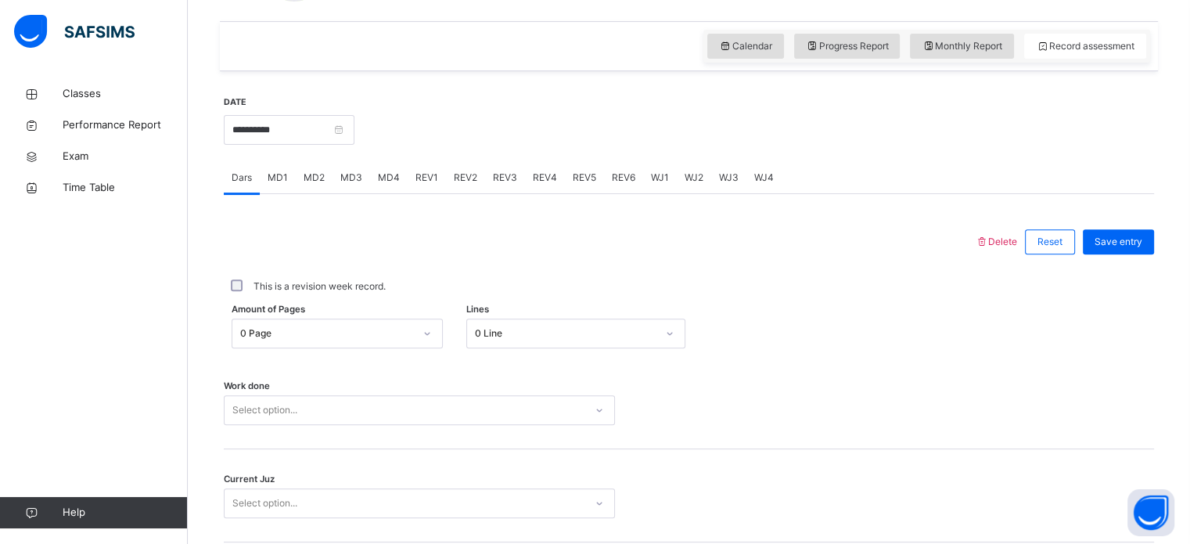
scroll to position [529, 0]
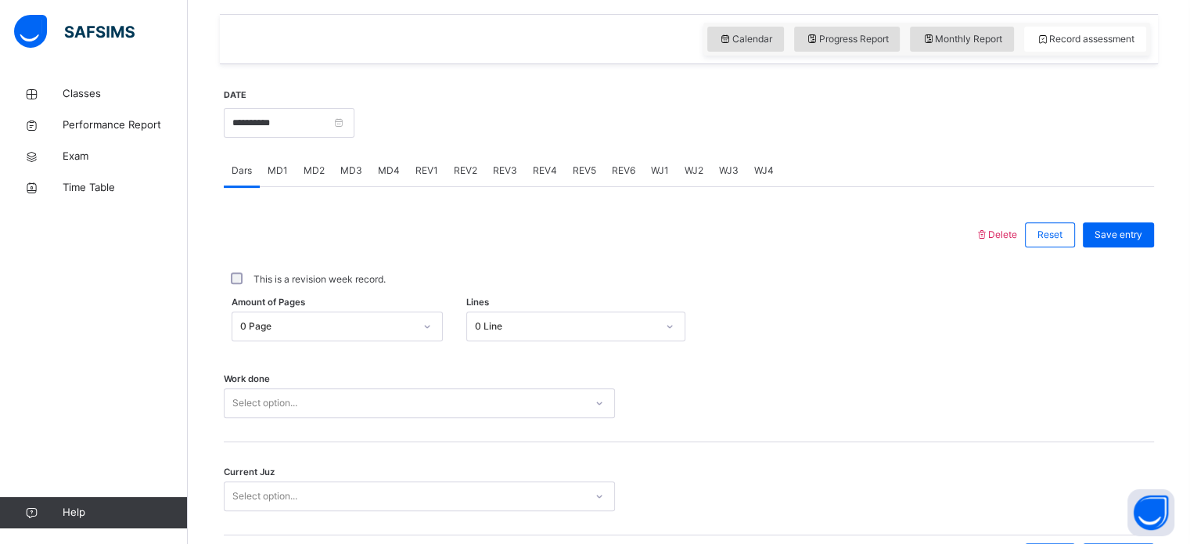
click at [246, 303] on span "Amount of Pages" at bounding box center [269, 302] width 74 height 13
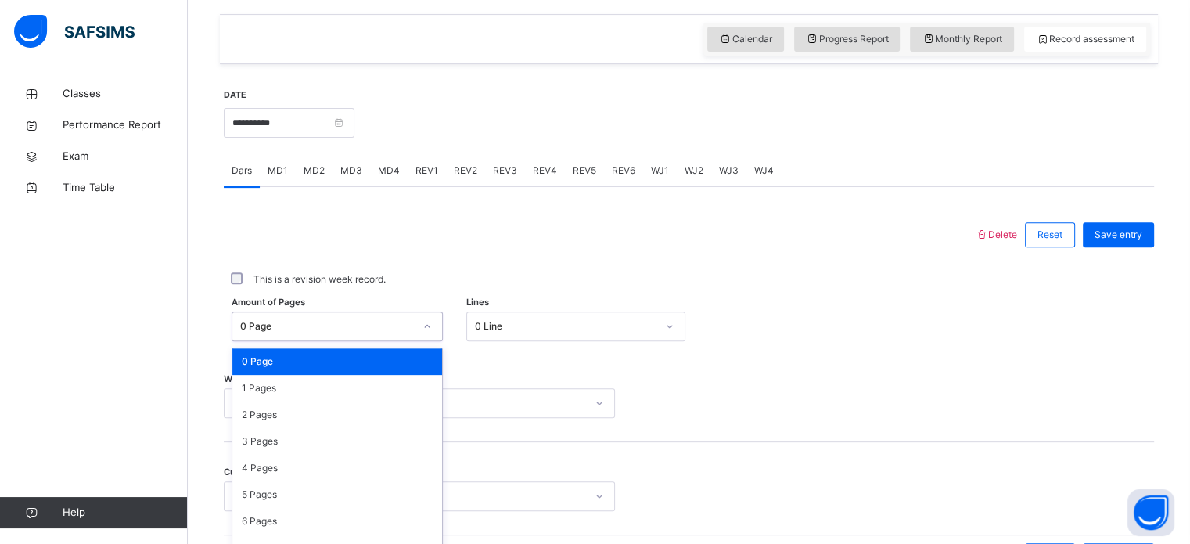
click at [269, 331] on div "option 0 Page focused, 1 of 588. 588 results available. Use Up and Down to choo…" at bounding box center [337, 326] width 211 height 30
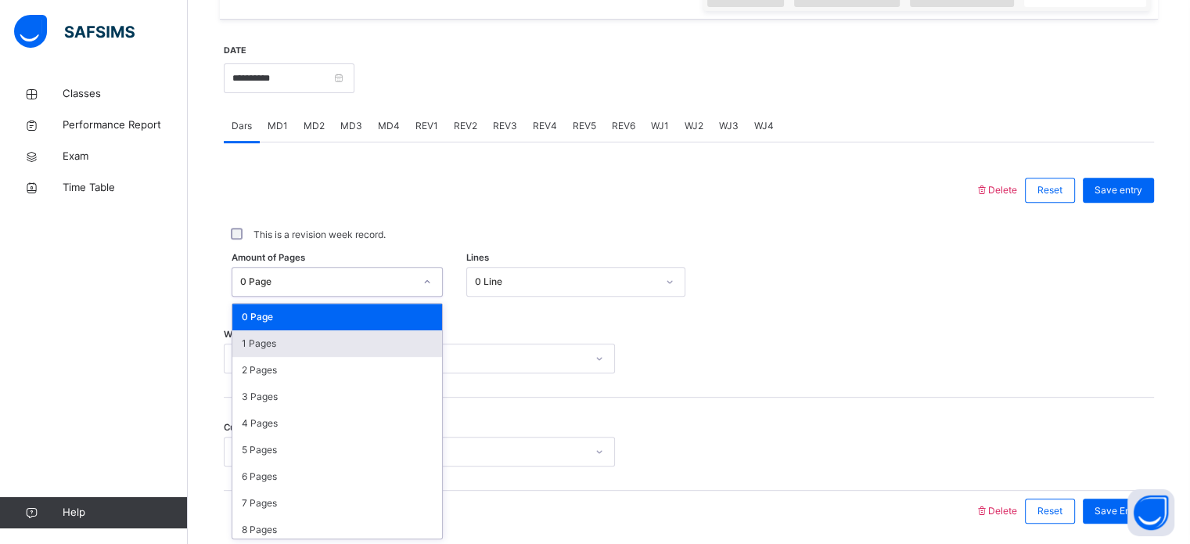
click at [272, 330] on div "1 Pages" at bounding box center [337, 343] width 210 height 27
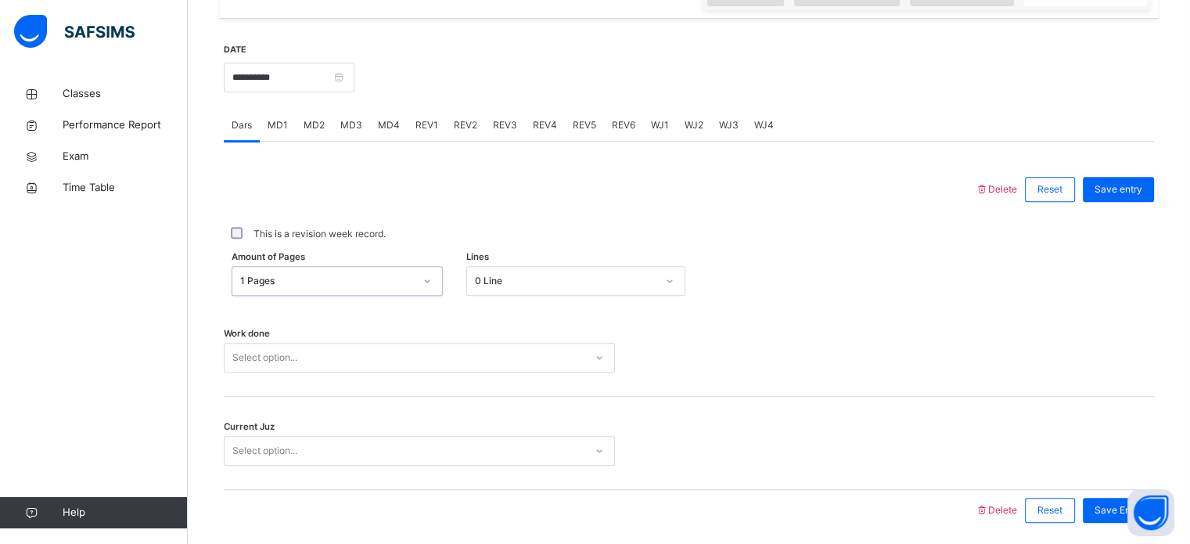
click at [254, 282] on div "1 Pages" at bounding box center [327, 281] width 174 height 14
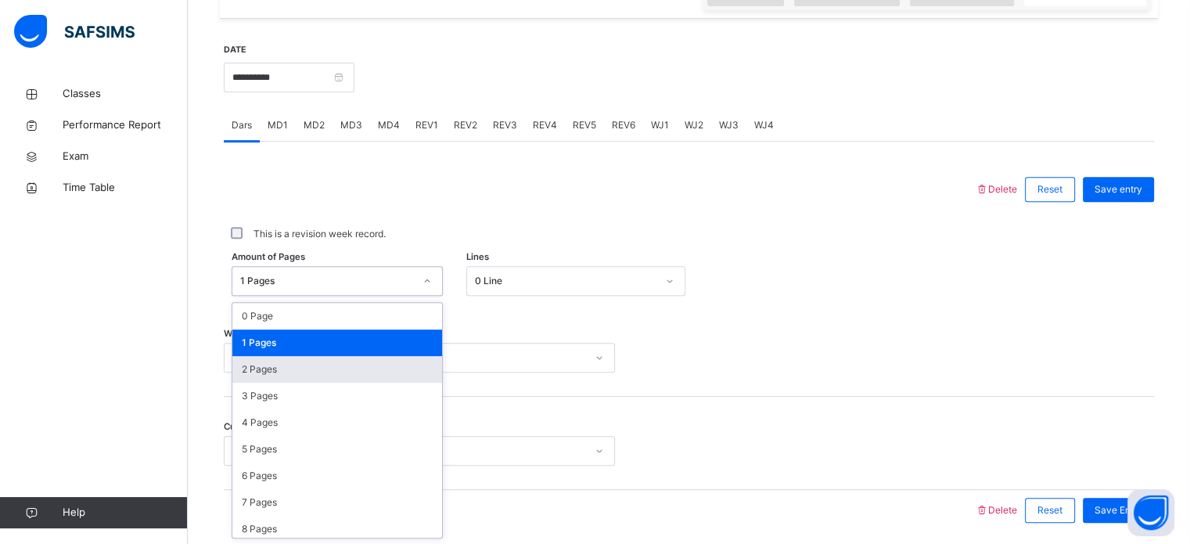
click at [271, 362] on div "2 Pages" at bounding box center [337, 369] width 210 height 27
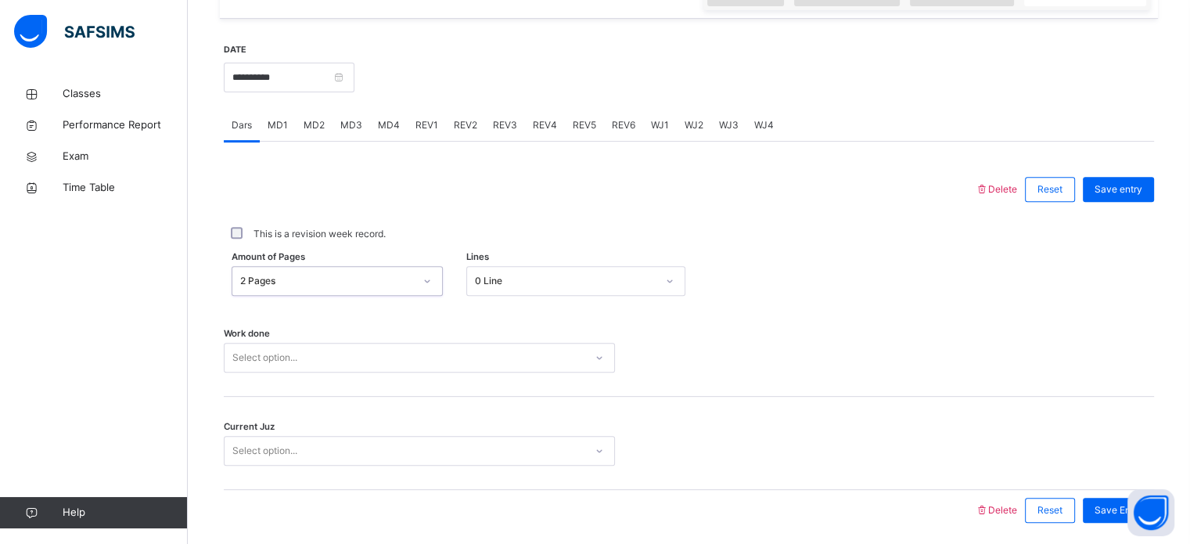
click at [329, 375] on div "Work done Select option..." at bounding box center [689, 349] width 930 height 93
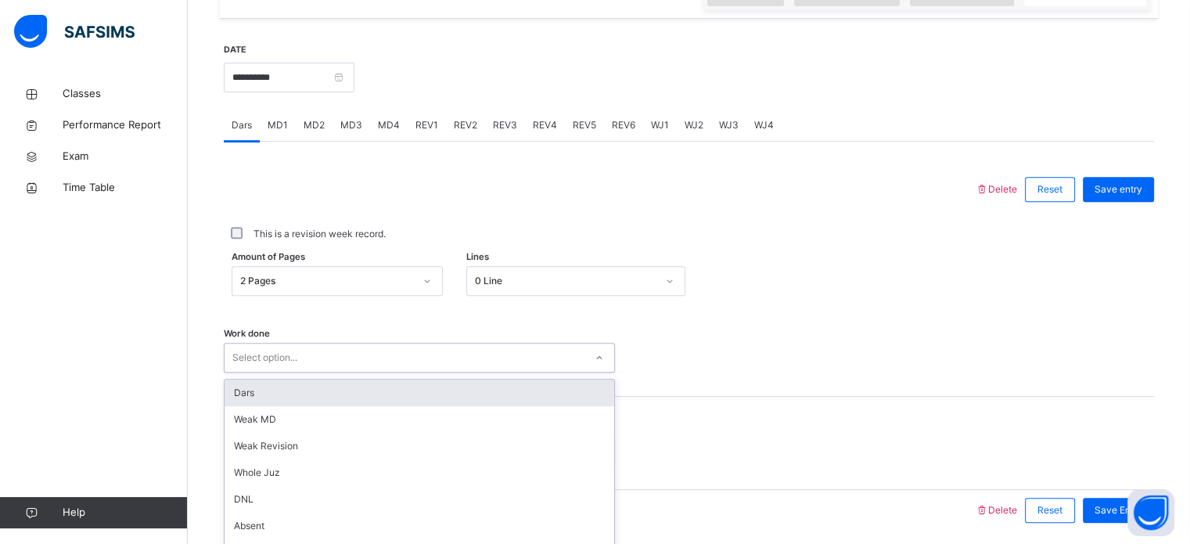
click at [324, 360] on div "option Dars focused, 1 of 16. 16 results available. Use Up and Down to choose o…" at bounding box center [419, 358] width 391 height 30
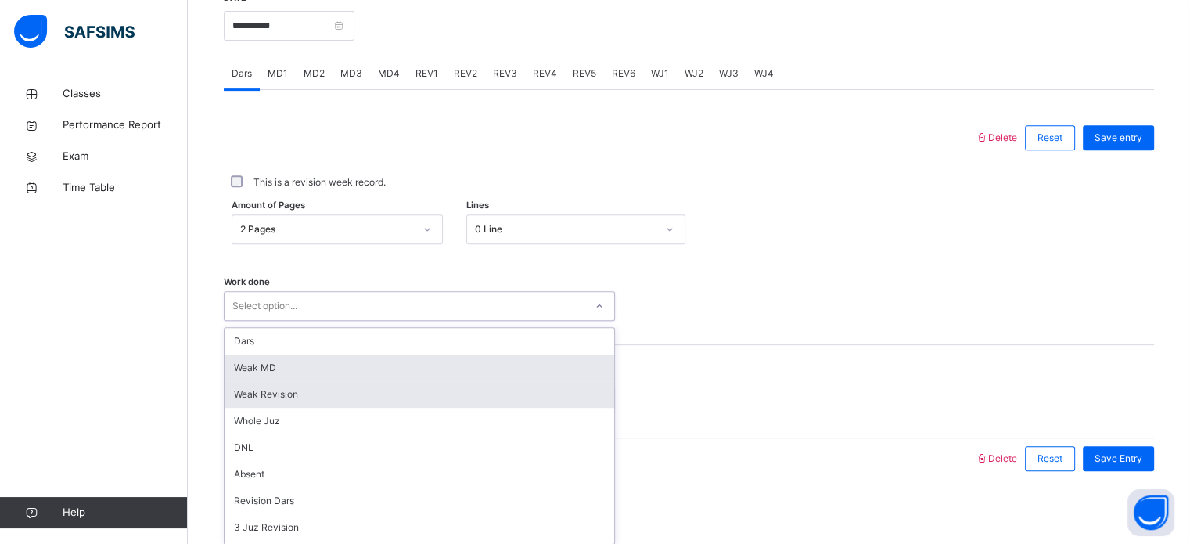
scroll to position [630, 0]
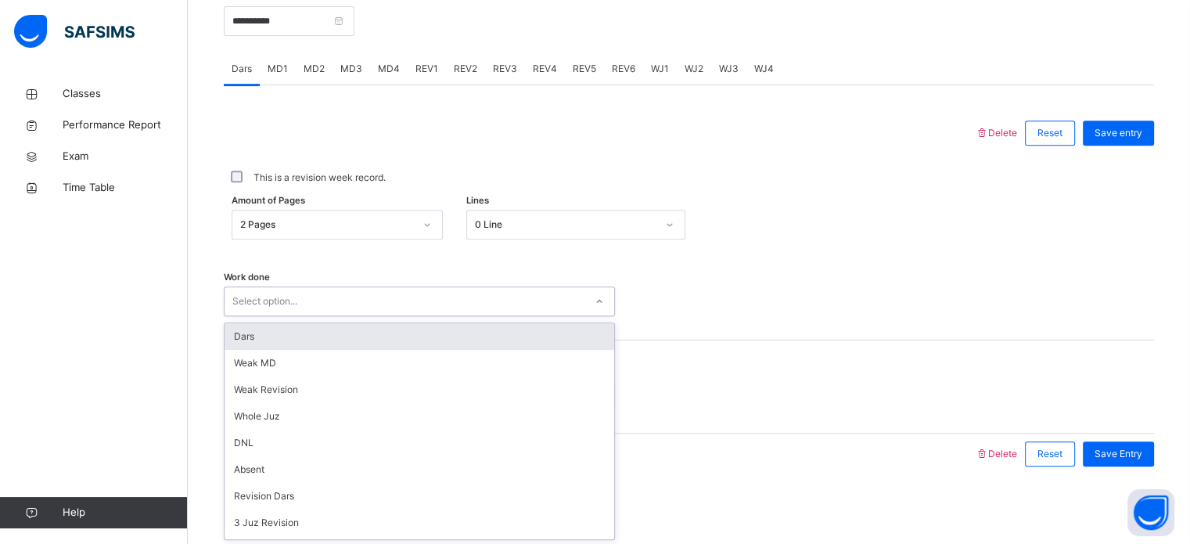
drag, startPoint x: 316, startPoint y: 337, endPoint x: 316, endPoint y: 354, distance: 16.4
click at [314, 337] on div "Dars" at bounding box center [418, 336] width 389 height 27
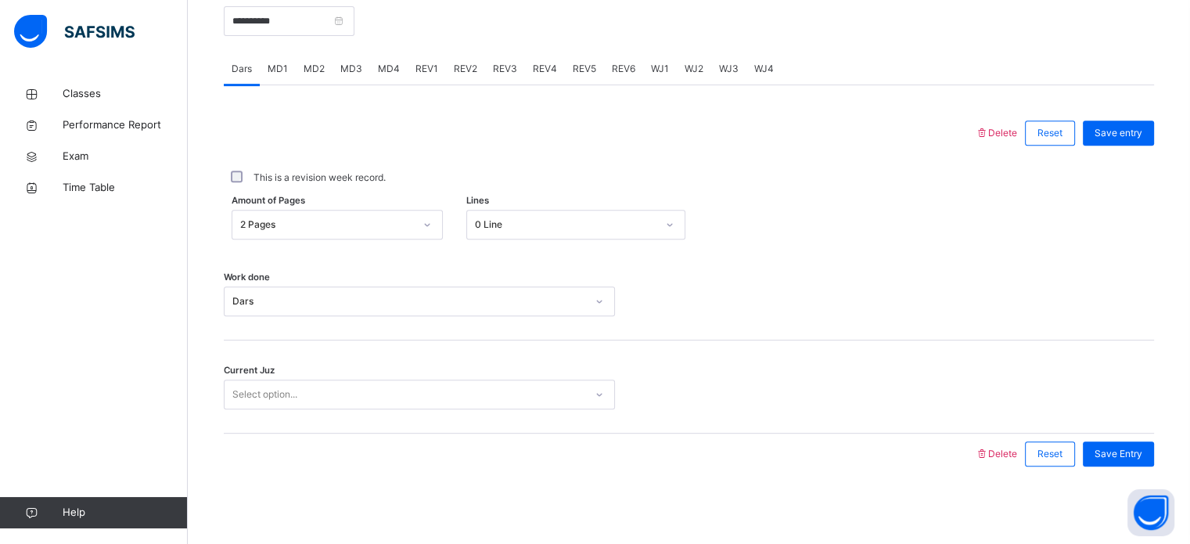
drag, startPoint x: 323, startPoint y: 384, endPoint x: 327, endPoint y: 391, distance: 8.1
click at [324, 385] on div "Current Juz Select option..." at bounding box center [689, 386] width 930 height 93
click at [329, 395] on div "Select option..." at bounding box center [404, 394] width 360 height 24
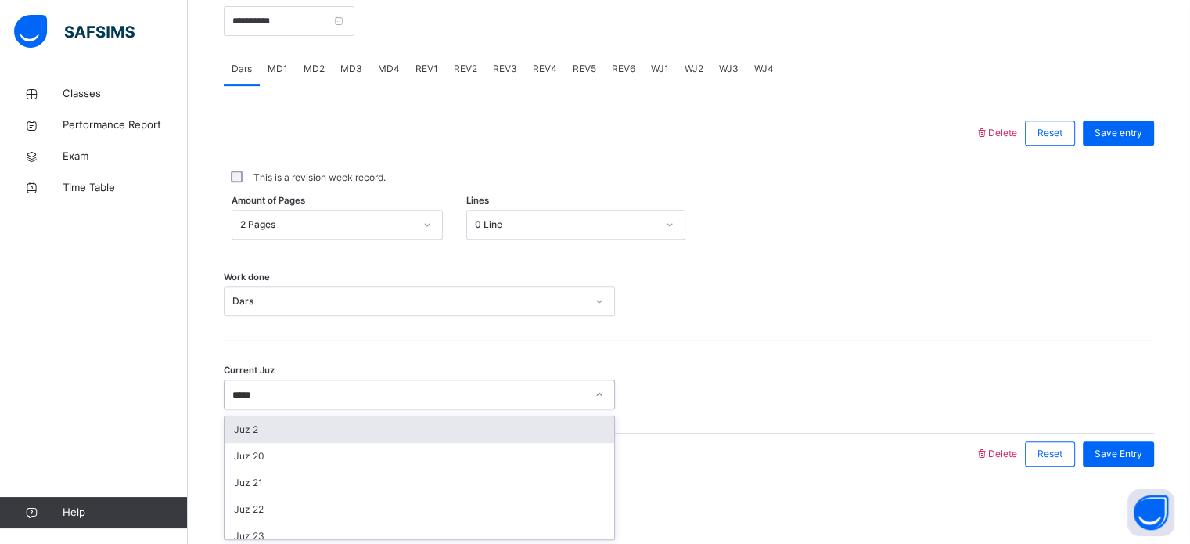
type input "******"
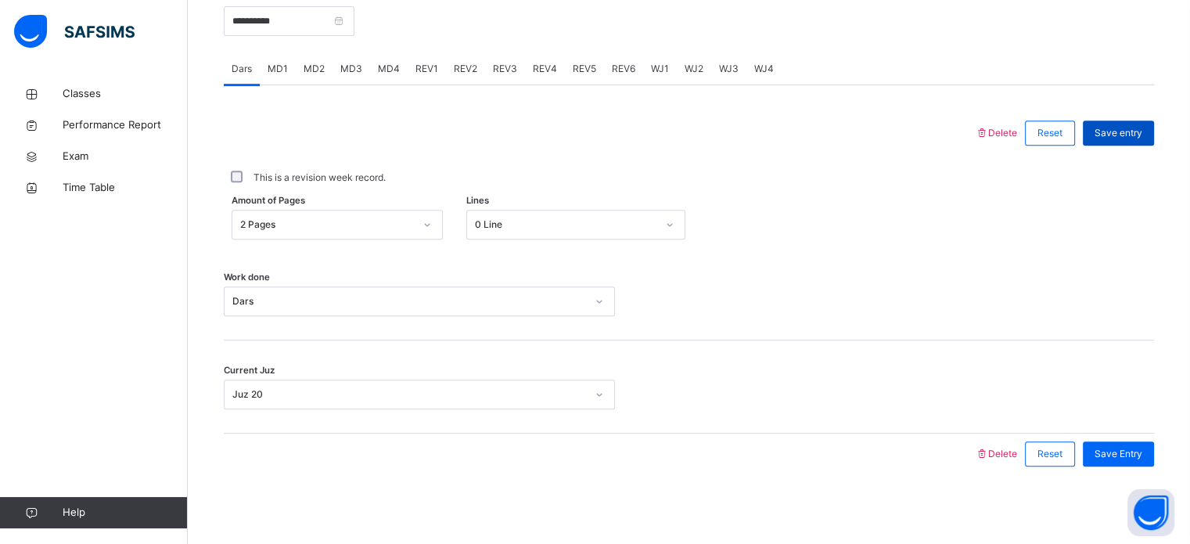
click at [1138, 124] on div "Save entry" at bounding box center [1117, 132] width 71 height 25
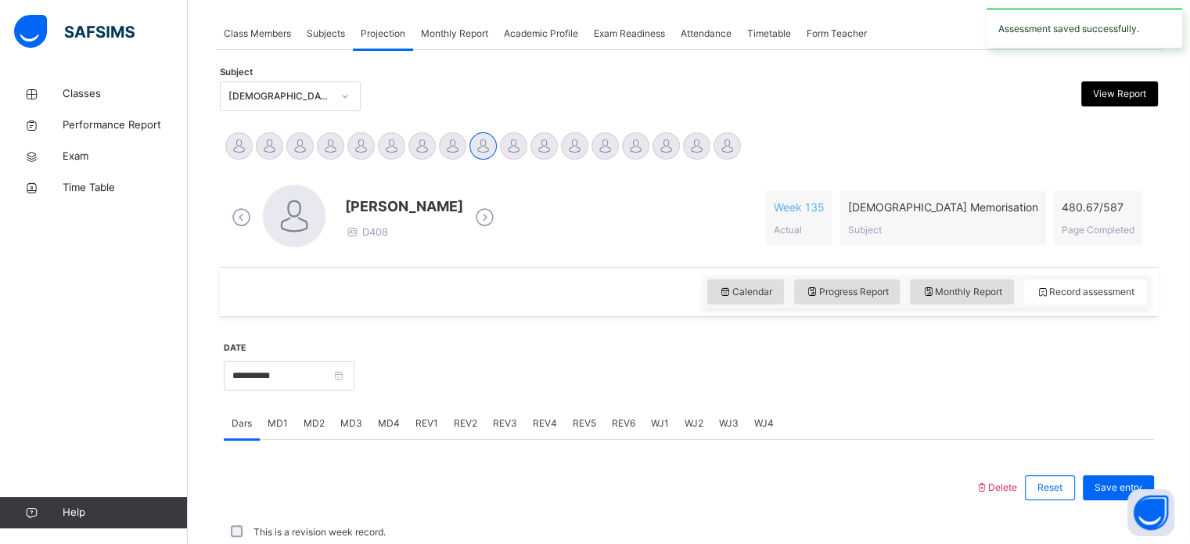
scroll to position [630, 0]
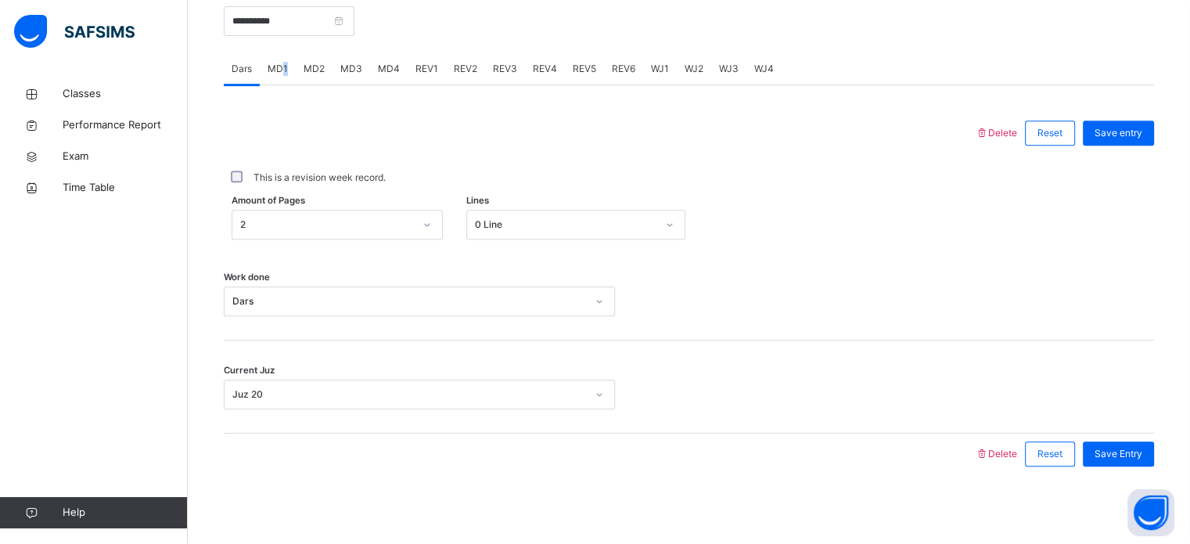
click at [285, 66] on span "MD1" at bounding box center [277, 69] width 20 height 14
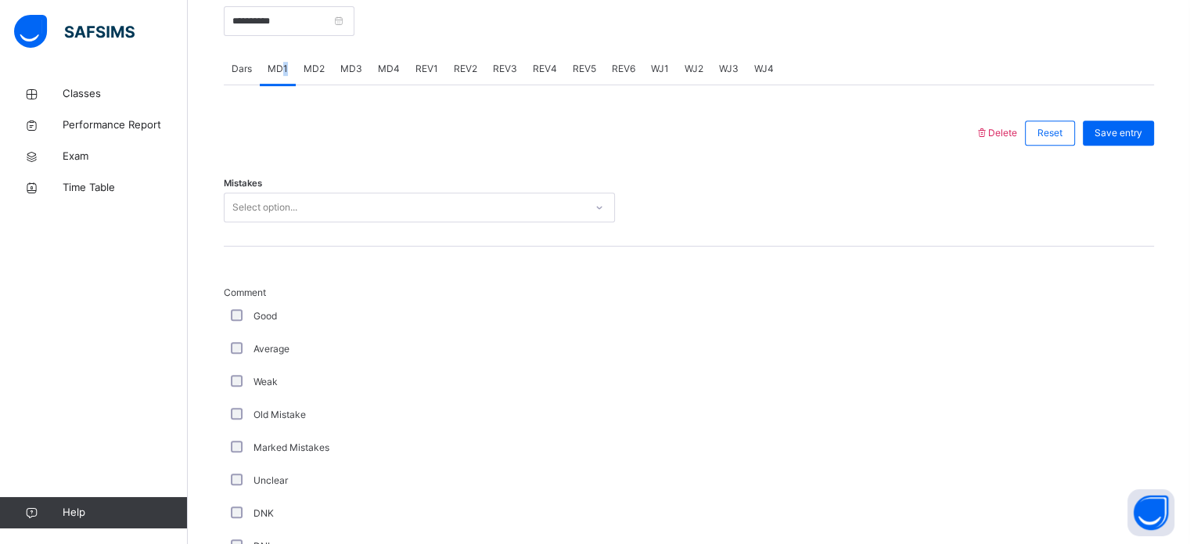
click at [375, 70] on div "MD4" at bounding box center [389, 68] width 38 height 31
